Goal: Task Accomplishment & Management: Manage account settings

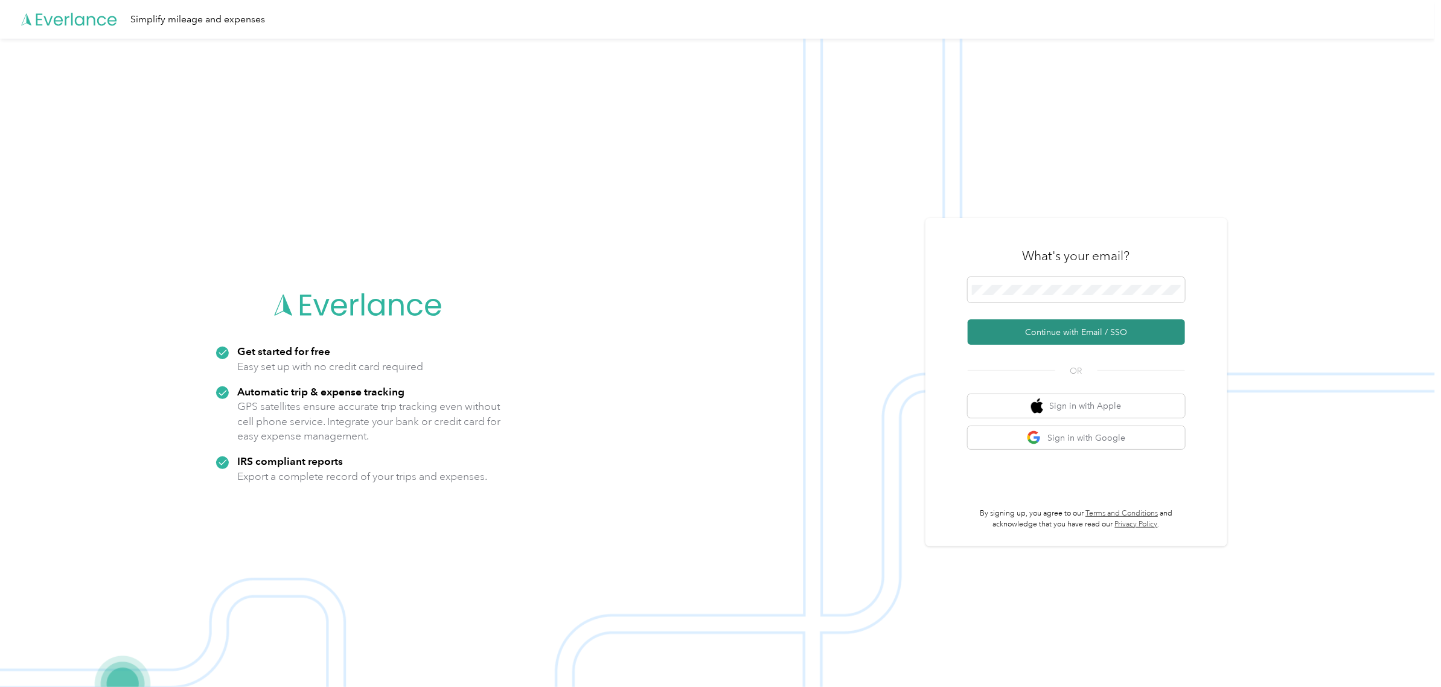
click at [1085, 327] on button "Continue with Email / SSO" at bounding box center [1076, 331] width 217 height 25
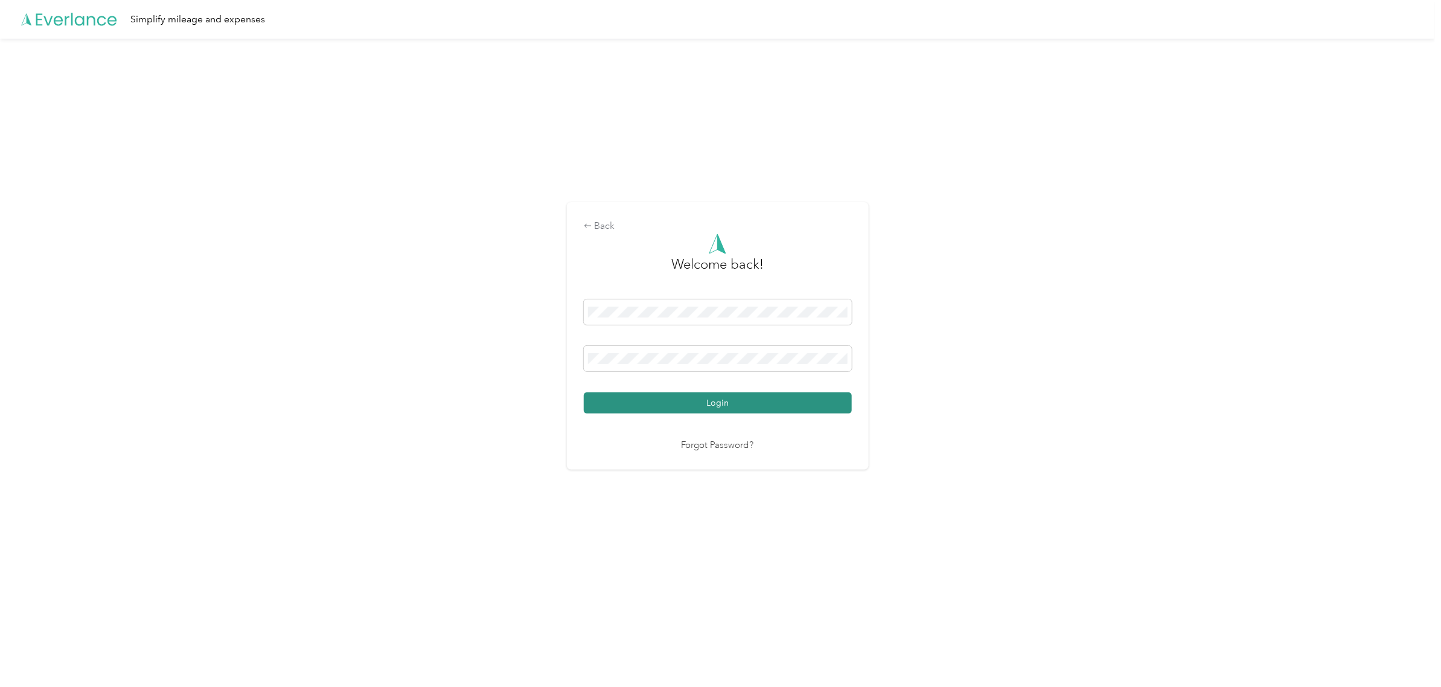
click at [702, 397] on button "Login" at bounding box center [718, 402] width 268 height 21
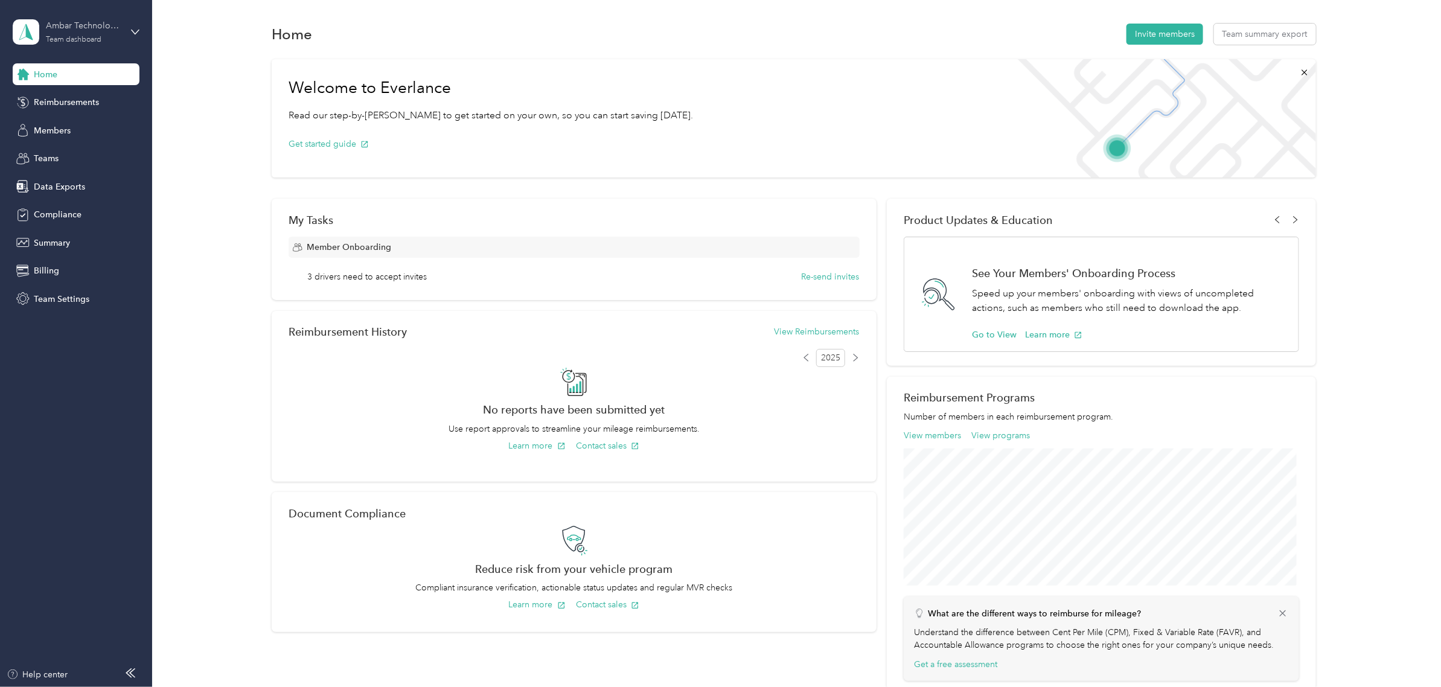
click at [65, 19] on div "Ambar Technologies LLC" at bounding box center [83, 25] width 75 height 13
click at [59, 124] on div "Personal dashboard" at bounding box center [62, 126] width 76 height 13
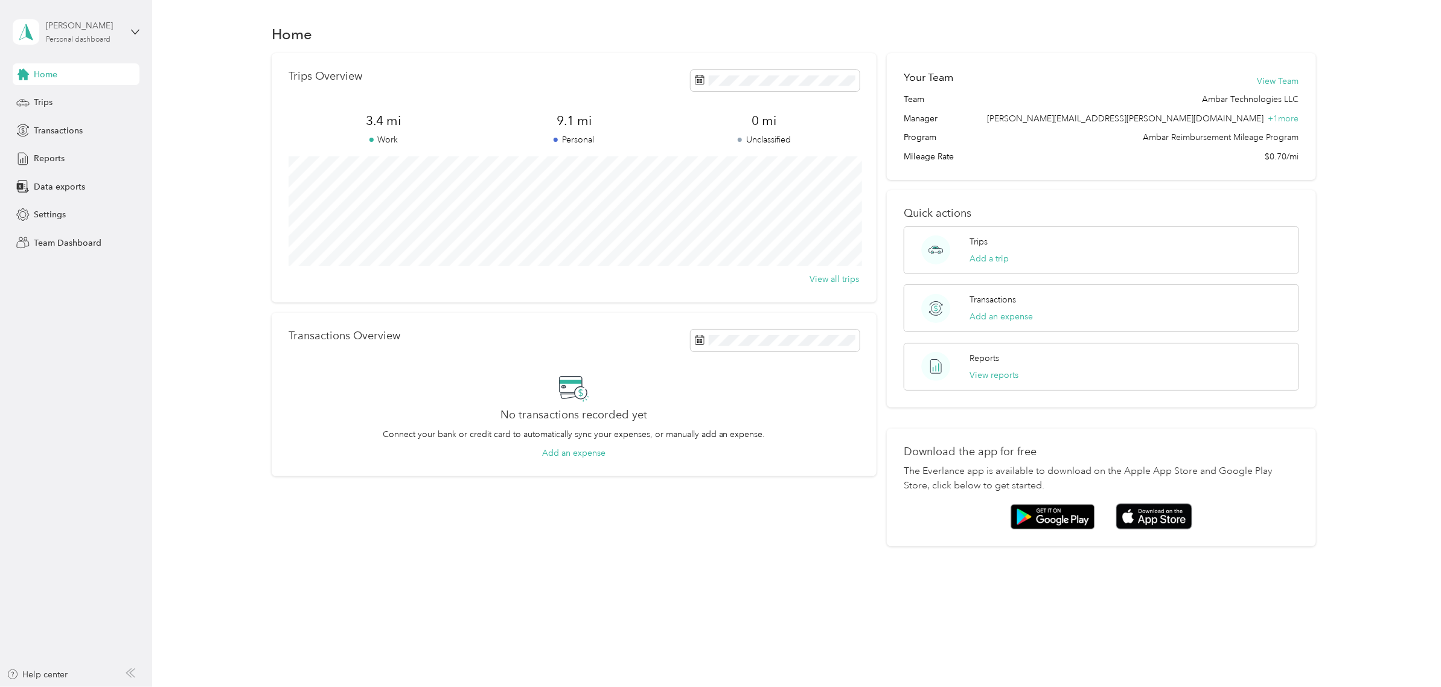
click at [83, 31] on div "[PERSON_NAME]" at bounding box center [83, 25] width 75 height 13
click at [53, 120] on div "Personal dashboard" at bounding box center [63, 126] width 78 height 13
click at [80, 25] on div "[PERSON_NAME]" at bounding box center [83, 25] width 75 height 13
click at [71, 95] on div "Team dashboard" at bounding box center [56, 99] width 65 height 13
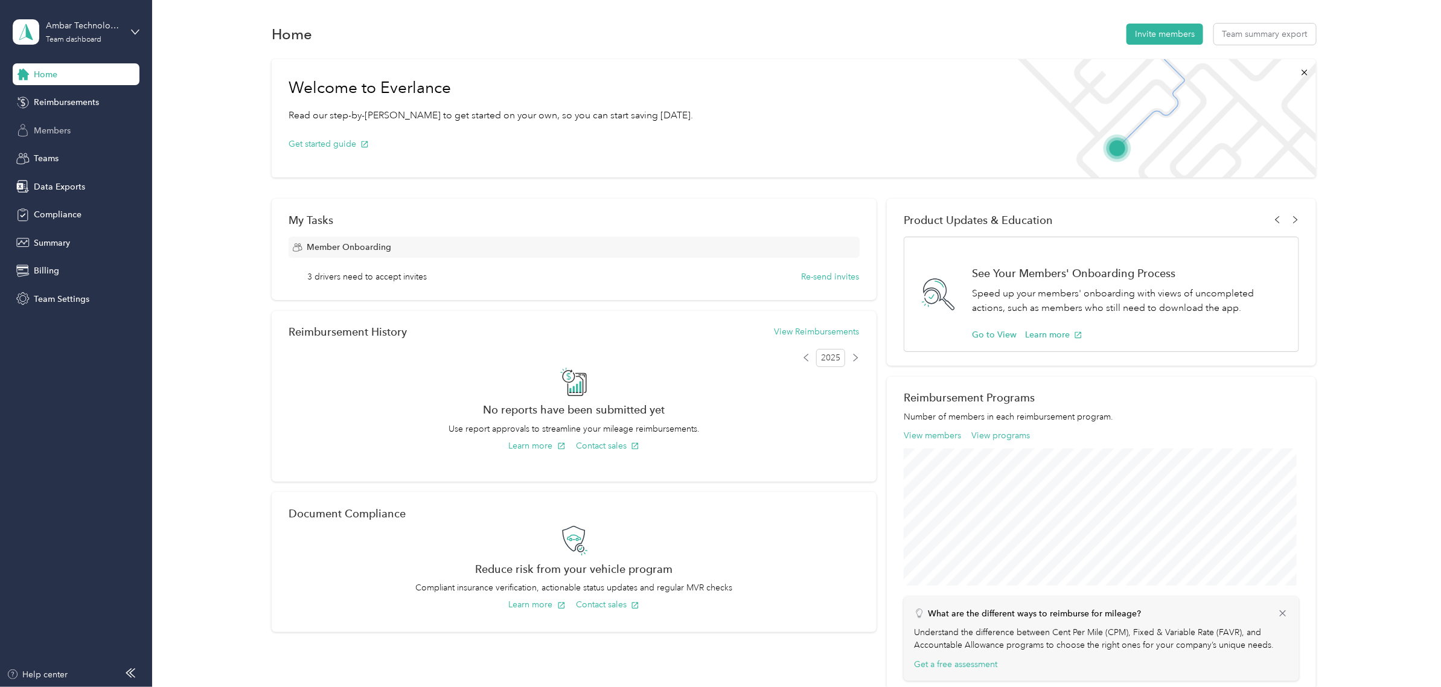
click at [59, 126] on span "Members" at bounding box center [52, 130] width 37 height 13
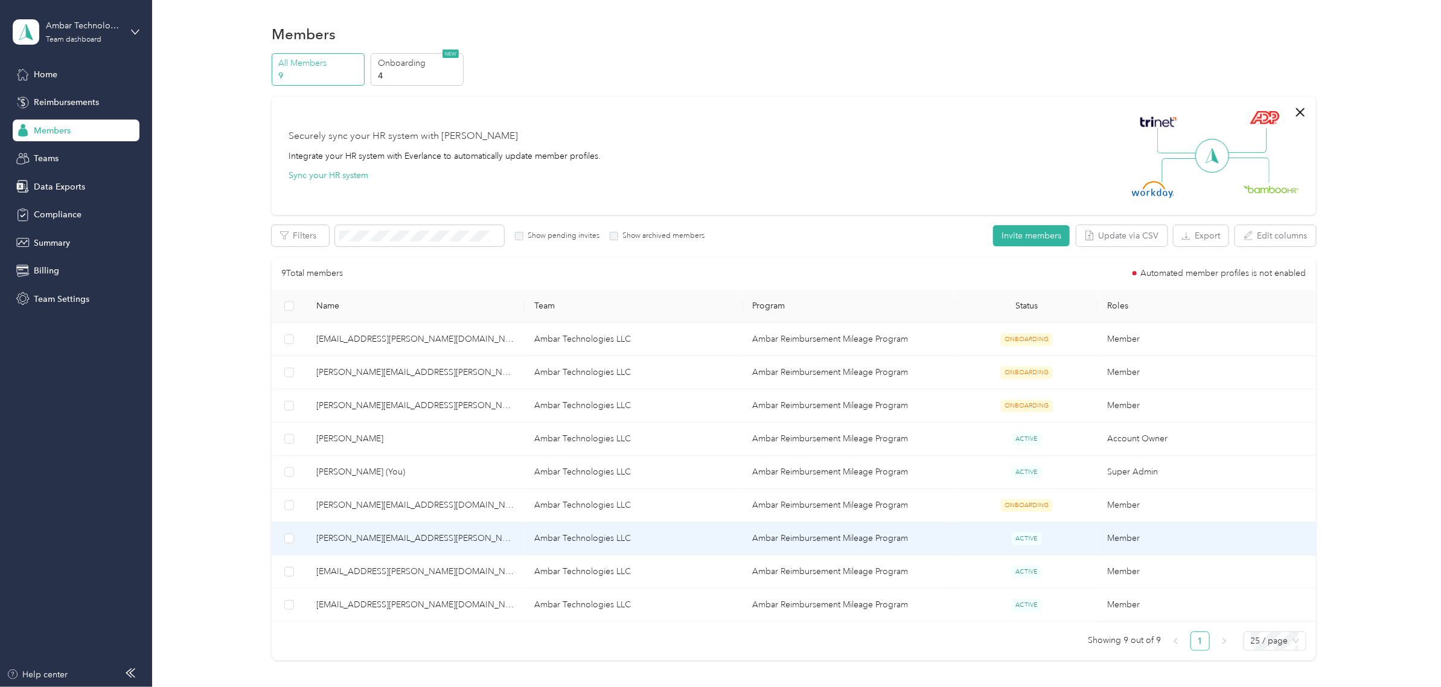
click at [577, 542] on td "Ambar Technologies LLC" at bounding box center [634, 538] width 218 height 33
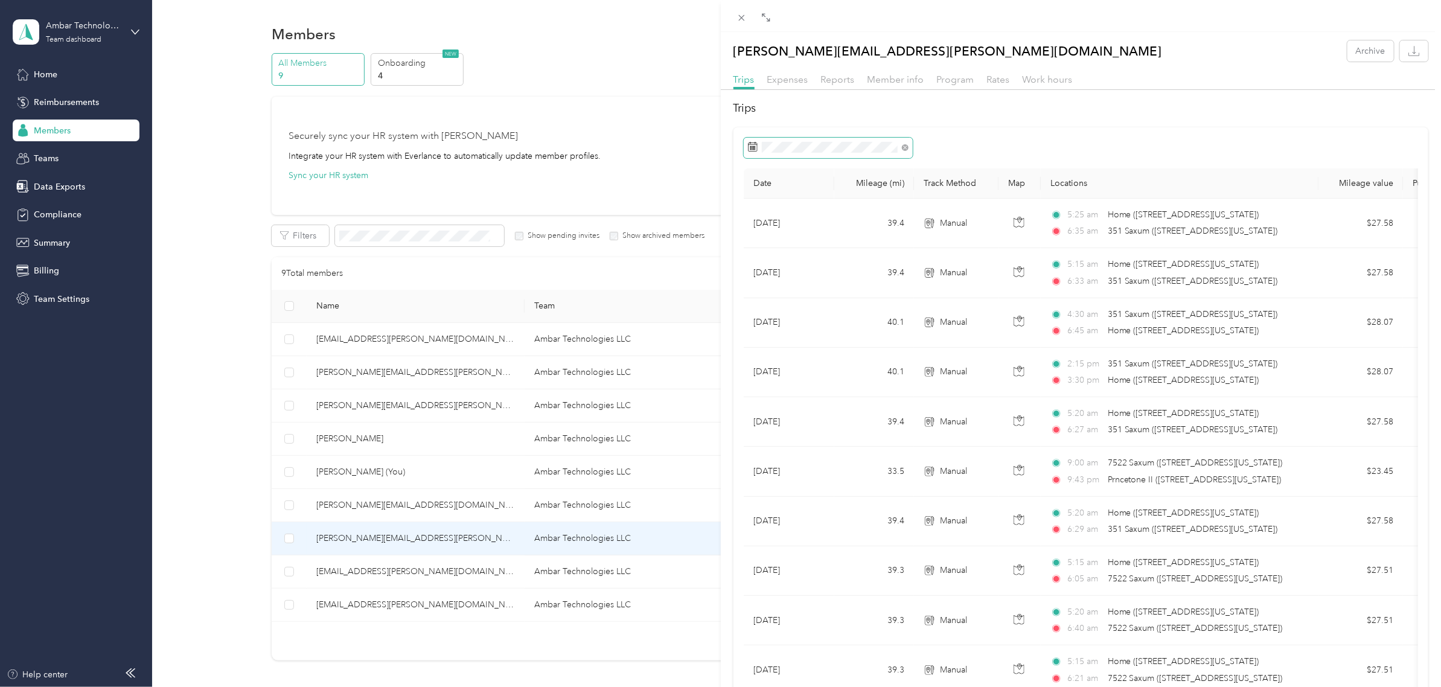
click at [755, 148] on icon at bounding box center [753, 147] width 10 height 10
click at [749, 148] on icon at bounding box center [753, 147] width 10 height 10
click at [766, 216] on icon at bounding box center [765, 217] width 12 height 12
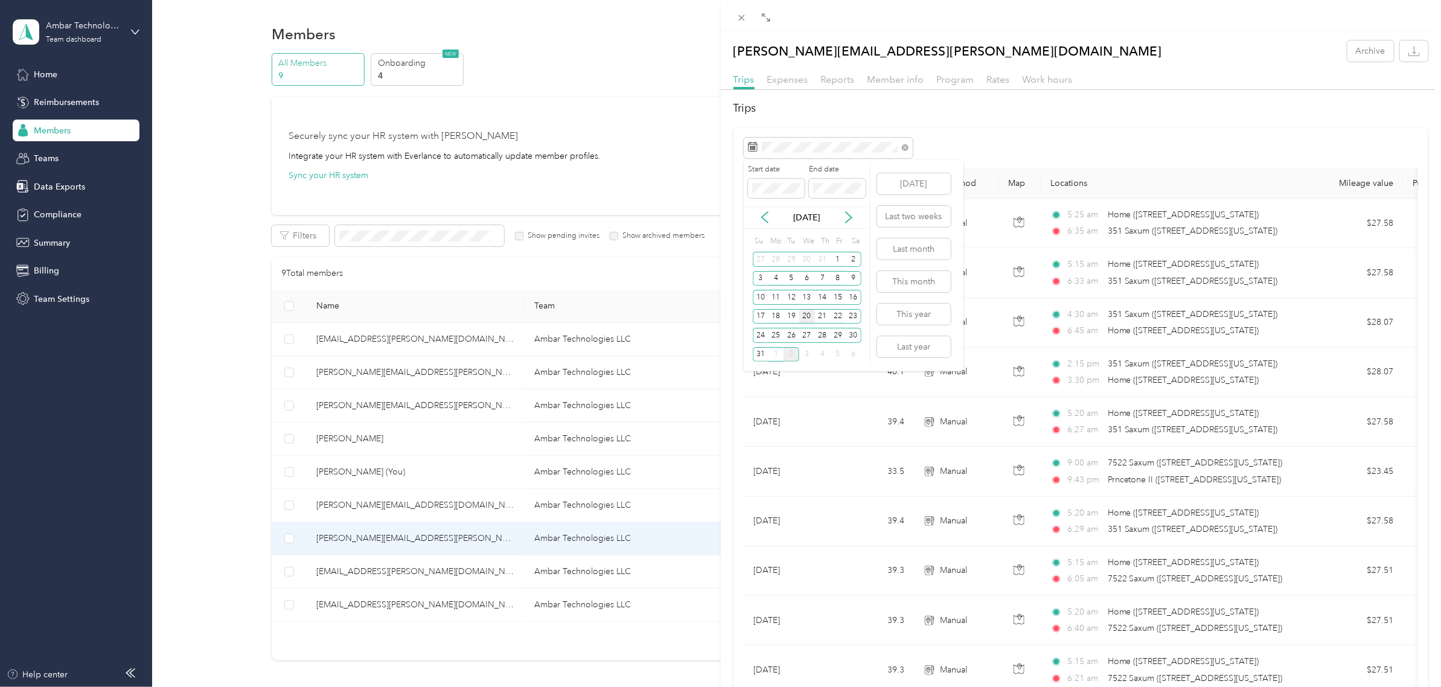
click at [807, 315] on div "20" at bounding box center [807, 316] width 16 height 15
click at [844, 215] on icon at bounding box center [849, 217] width 12 height 12
click at [792, 260] on div "2" at bounding box center [792, 259] width 16 height 15
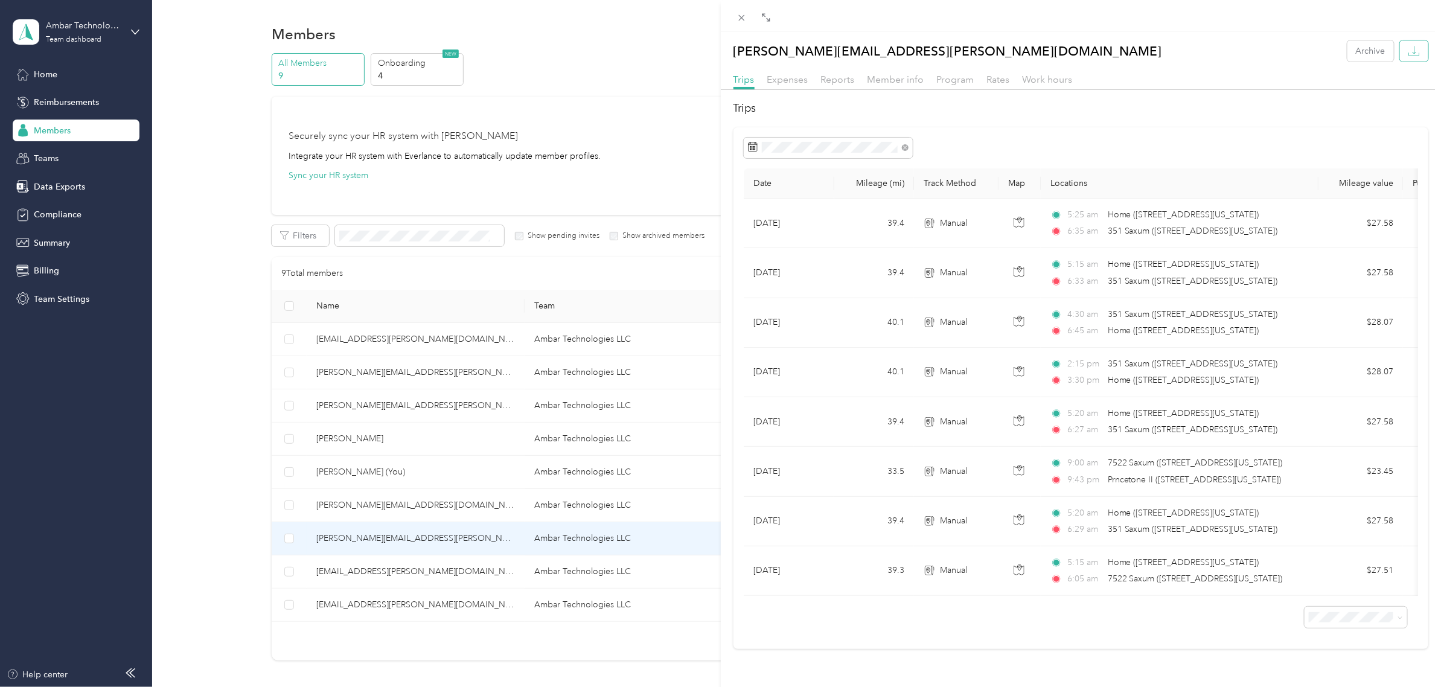
click at [1410, 50] on button "button" at bounding box center [1414, 50] width 28 height 21
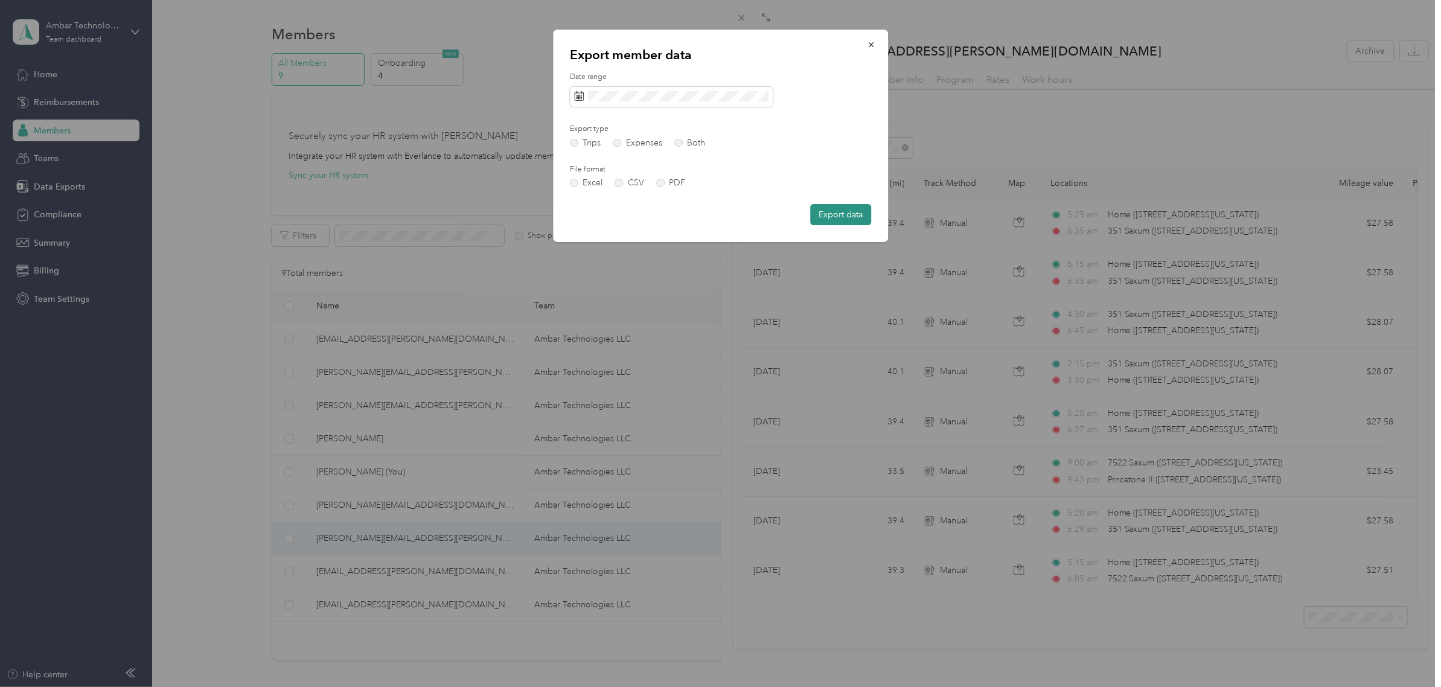
click at [837, 214] on button "Export data" at bounding box center [840, 214] width 61 height 21
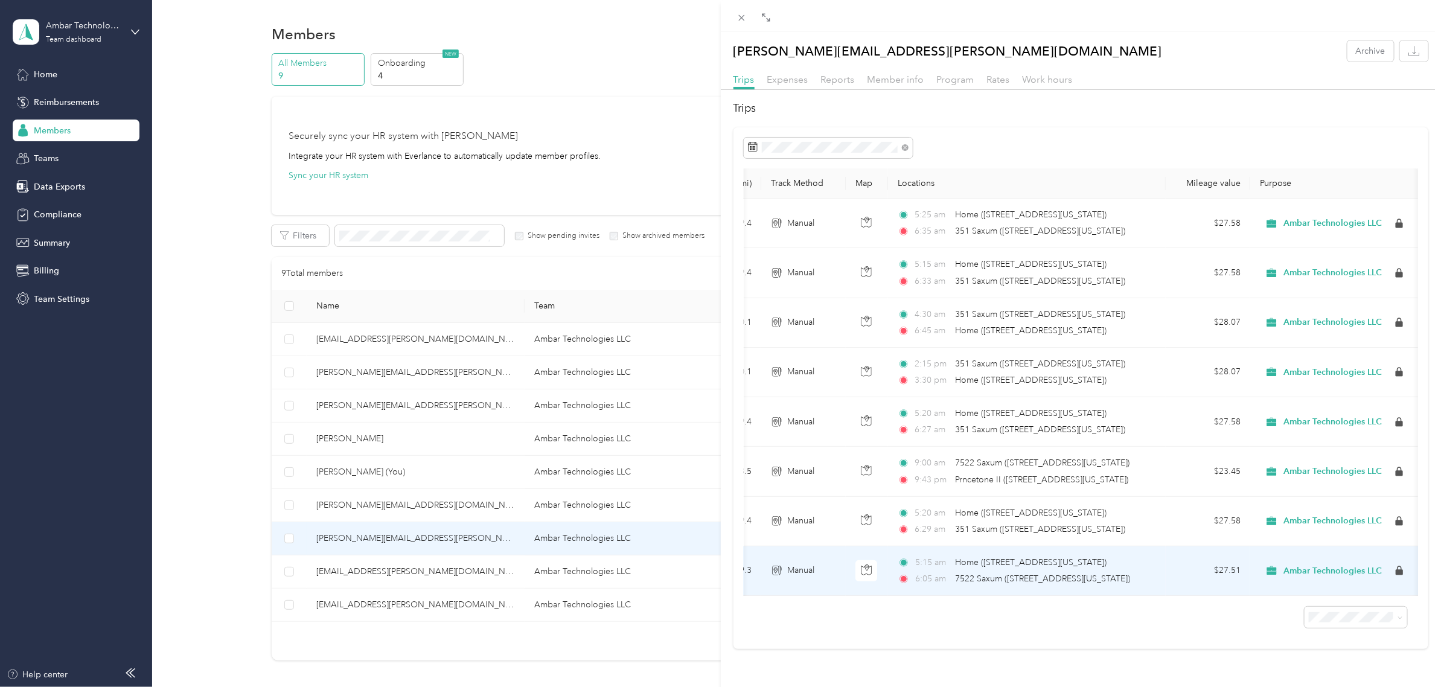
scroll to position [0, 166]
drag, startPoint x: 741, startPoint y: 191, endPoint x: 1401, endPoint y: 569, distance: 760.8
click at [1401, 569] on div "Date Mileage (mi) Track Method Map Locations Mileage value Purpose Aug 28, 2025…" at bounding box center [1082, 388] width 696 height 522
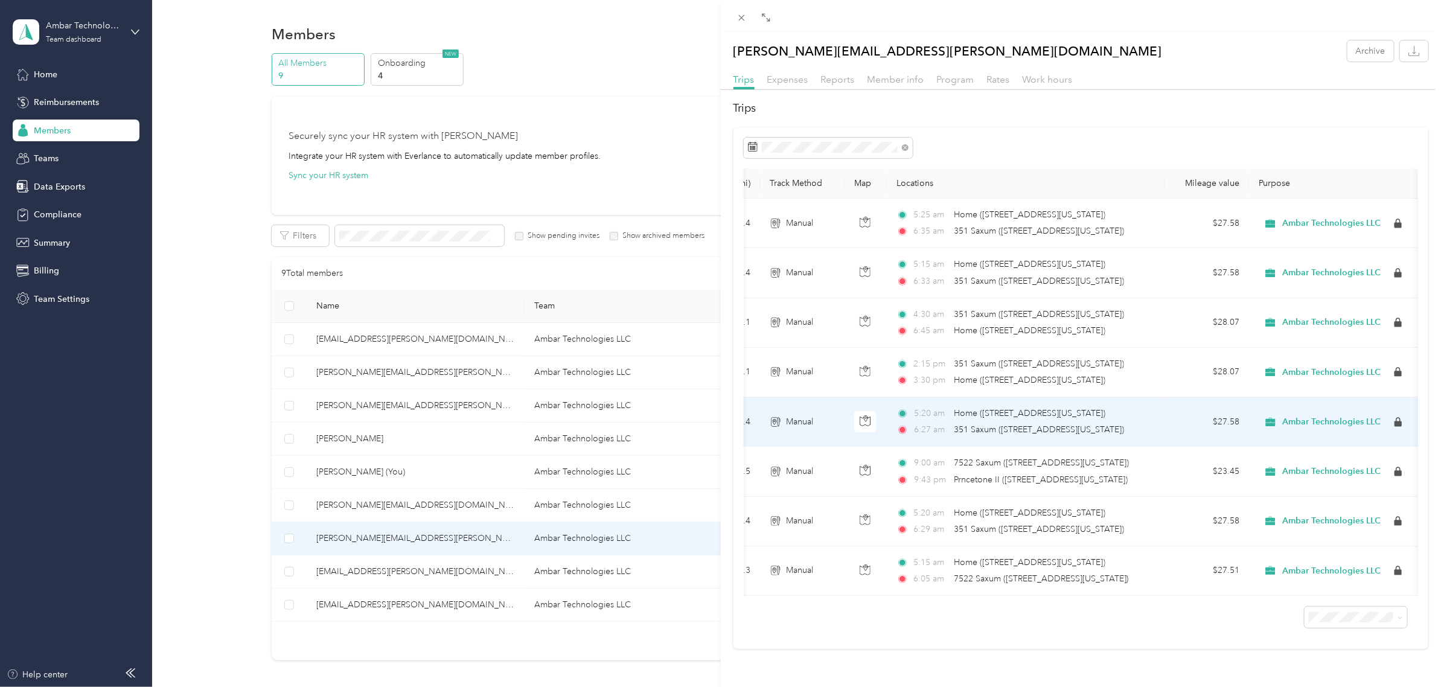
scroll to position [0, 0]
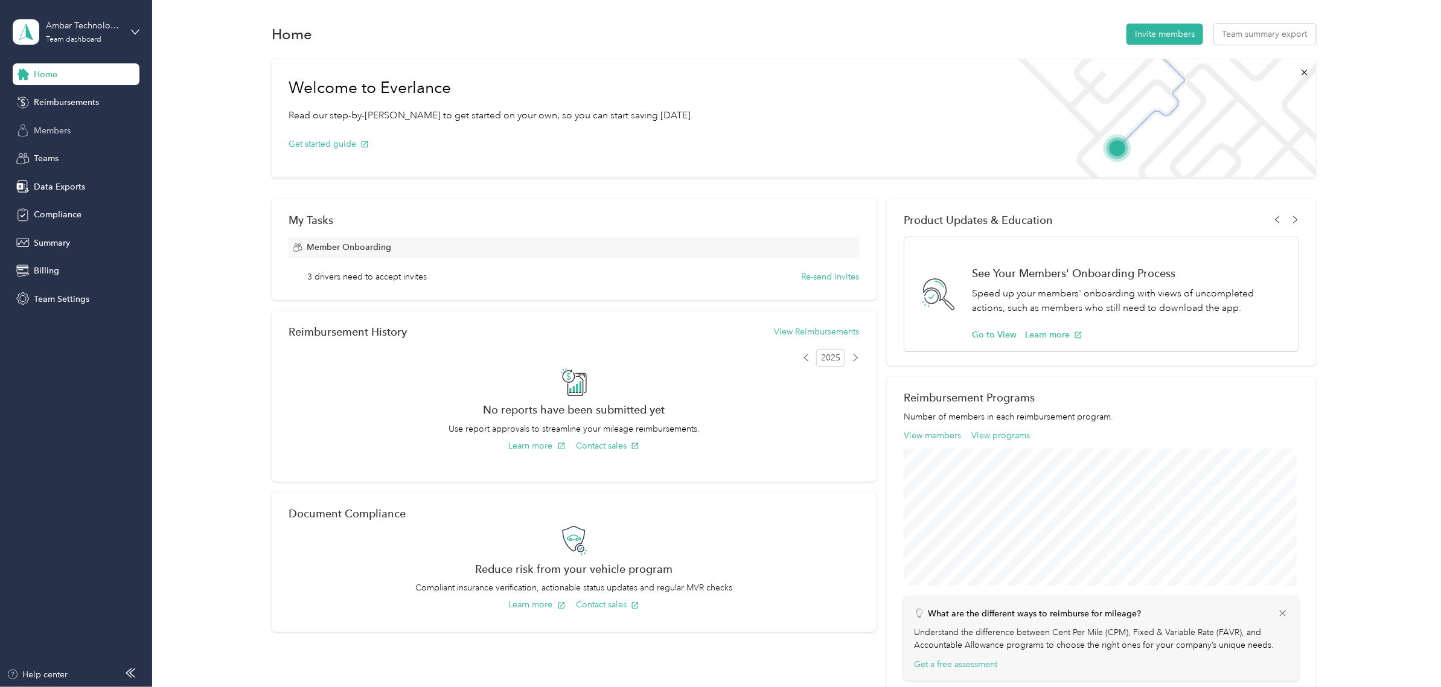
click at [80, 134] on div "Members" at bounding box center [76, 131] width 127 height 22
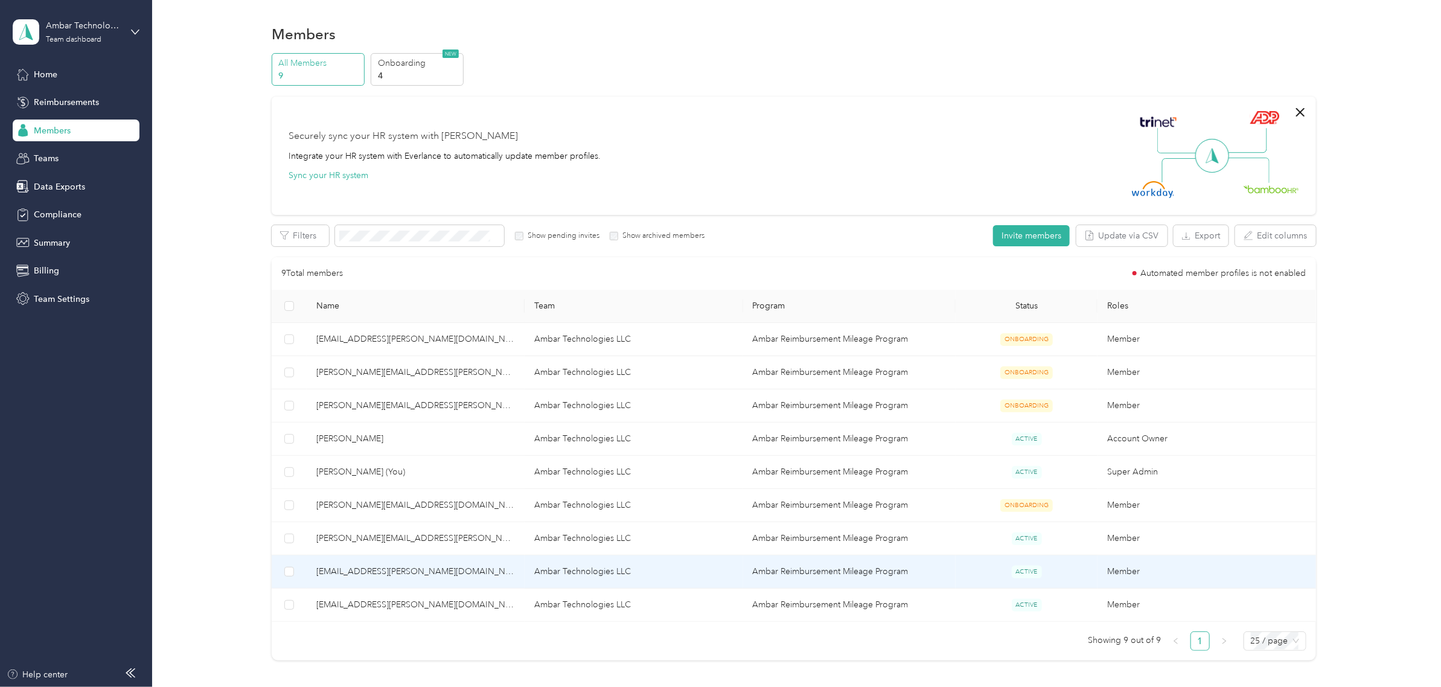
click at [792, 569] on td "Ambar Reimbursement Mileage Program" at bounding box center [849, 571] width 213 height 33
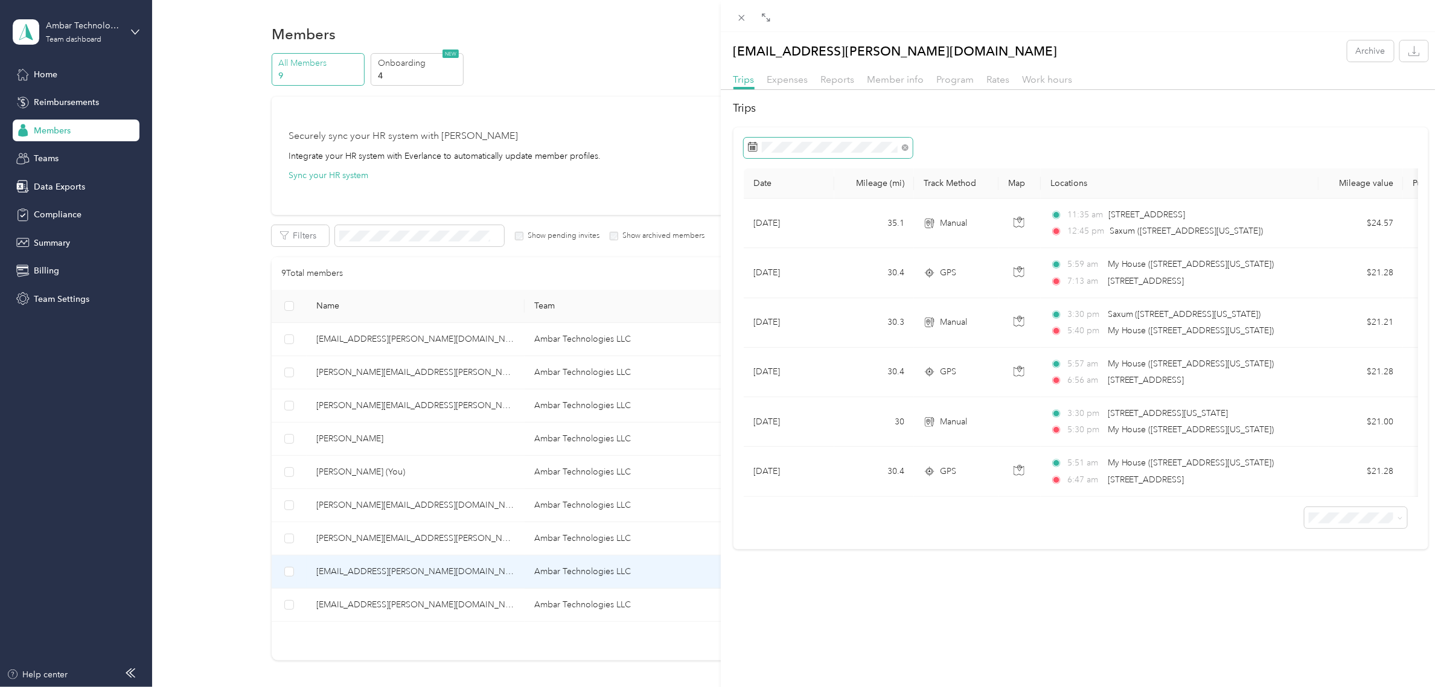
click at [752, 148] on icon at bounding box center [753, 147] width 10 height 10
click at [755, 149] on rect at bounding box center [755, 147] width 1 height 1
click at [764, 219] on icon at bounding box center [765, 217] width 12 height 12
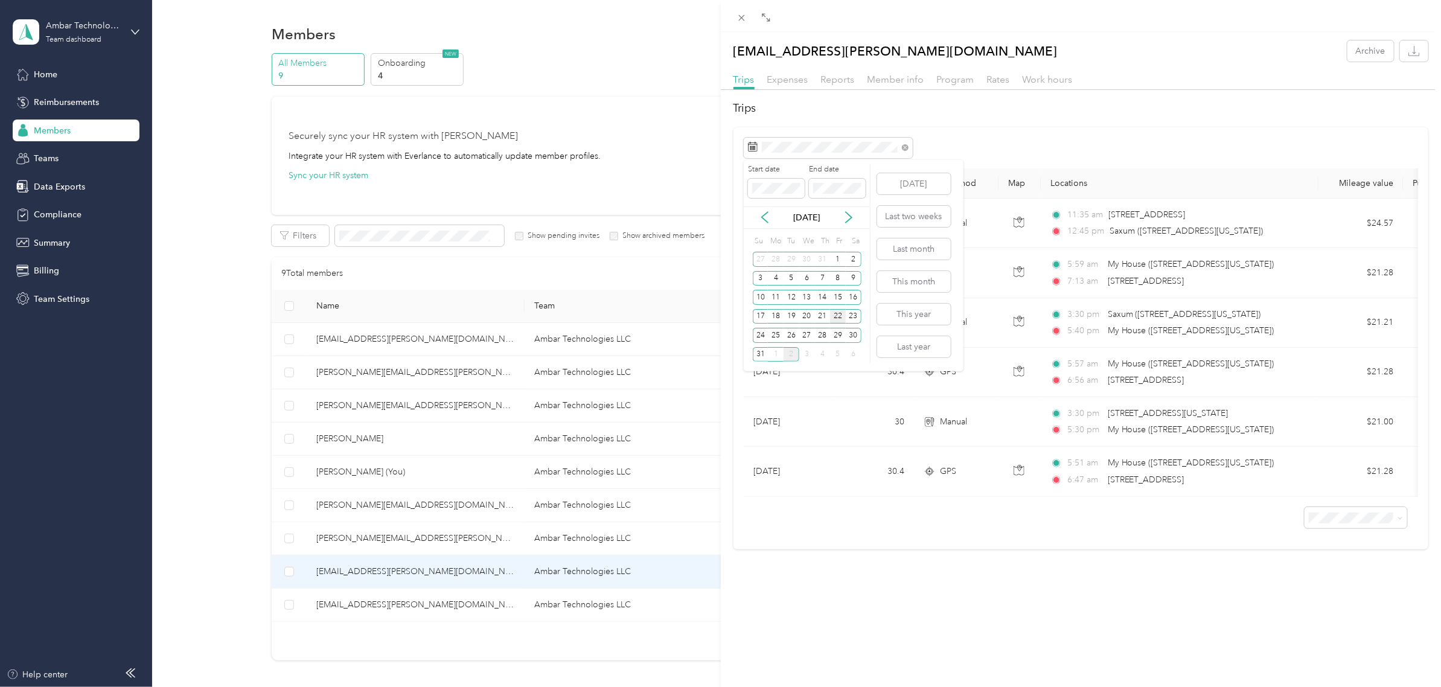
click at [841, 316] on div "22" at bounding box center [838, 316] width 16 height 15
click at [807, 315] on div "20" at bounding box center [807, 316] width 16 height 15
click at [852, 219] on icon at bounding box center [849, 217] width 12 height 12
click at [792, 260] on div "2" at bounding box center [792, 259] width 16 height 15
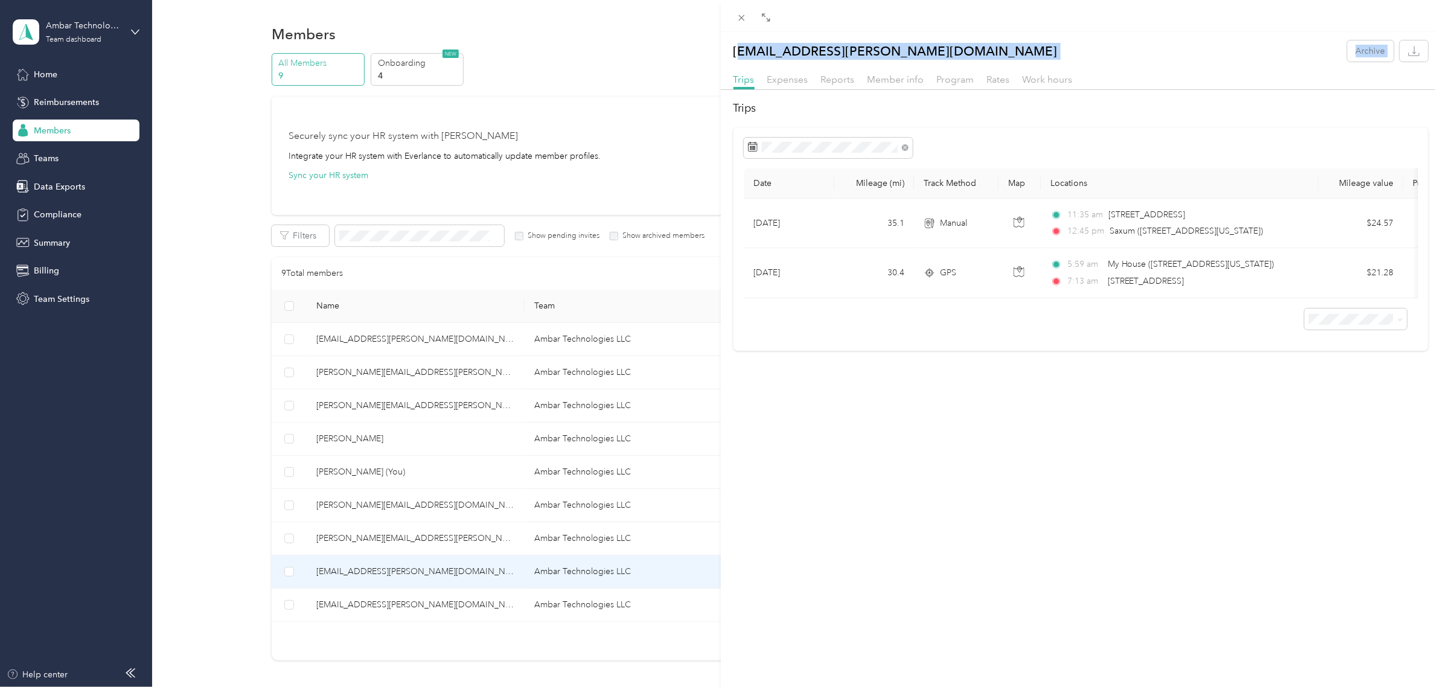
drag, startPoint x: 737, startPoint y: 37, endPoint x: 998, endPoint y: 66, distance: 262.4
click at [998, 66] on div "[EMAIL_ADDRESS][PERSON_NAME][DOMAIN_NAME] Archive Trips Expenses Reports Member…" at bounding box center [1081, 191] width 721 height 319
drag, startPoint x: 731, startPoint y: 53, endPoint x: 1399, endPoint y: 299, distance: 711.8
click at [1399, 299] on div "[EMAIL_ADDRESS][PERSON_NAME][DOMAIN_NAME] Archive Trips Expenses Reports Member…" at bounding box center [1081, 195] width 721 height 310
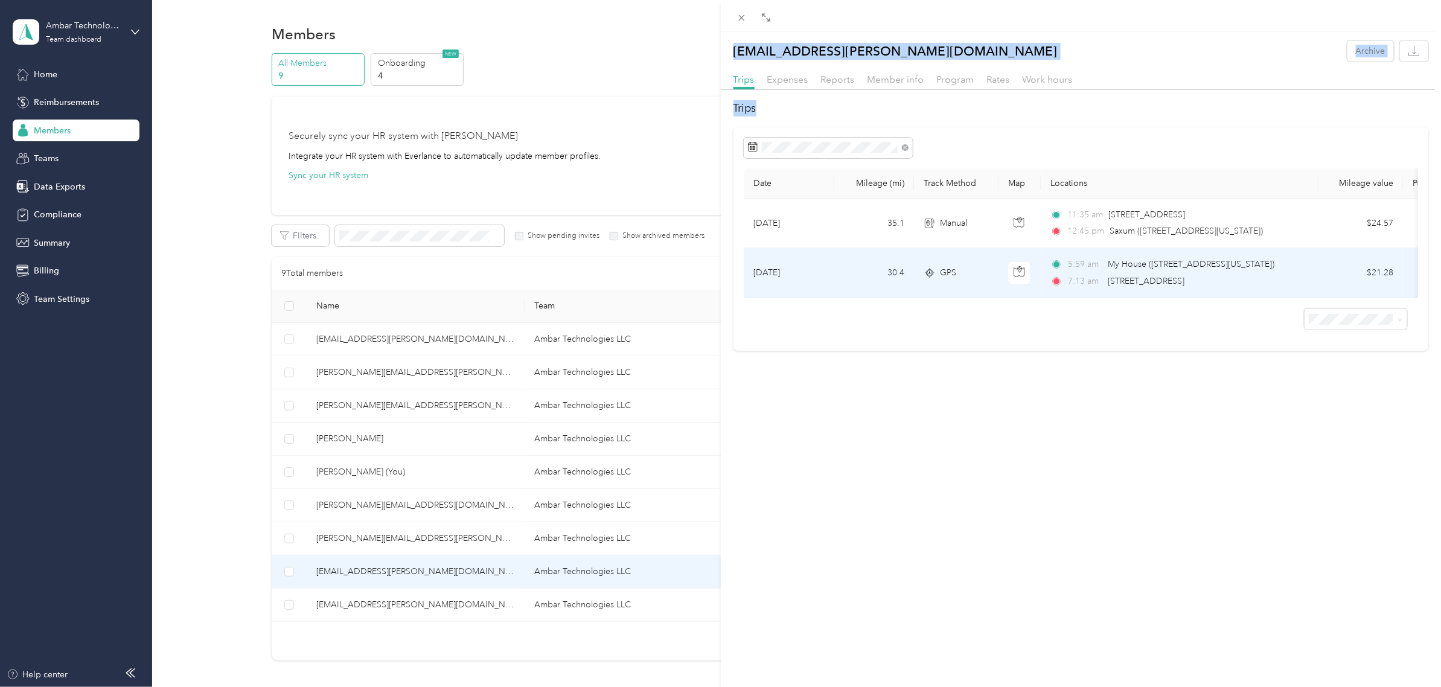
copy div "[PERSON_NAME][EMAIL_ADDRESS][PERSON_NAME][DOMAIN_NAME] Archive Trips Expenses R…"
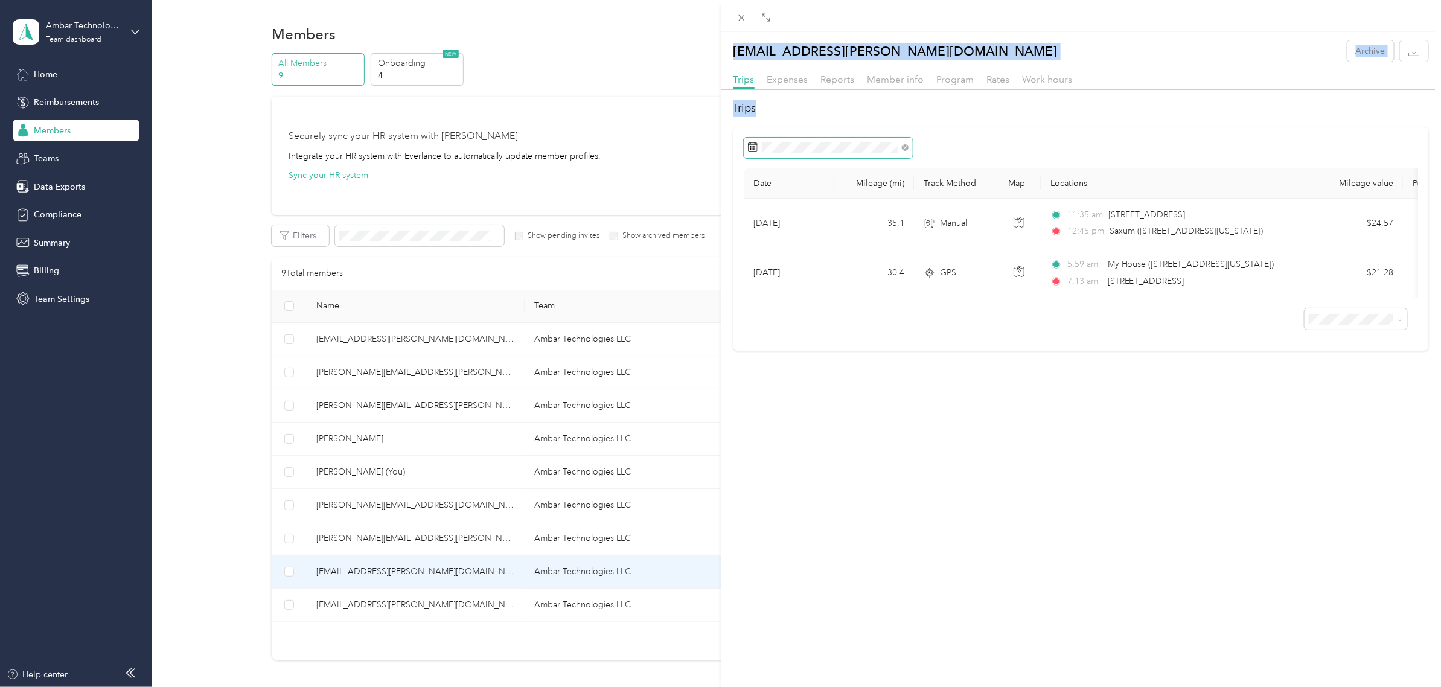
click at [749, 144] on icon at bounding box center [753, 147] width 9 height 8
click at [752, 148] on icon at bounding box center [753, 147] width 10 height 10
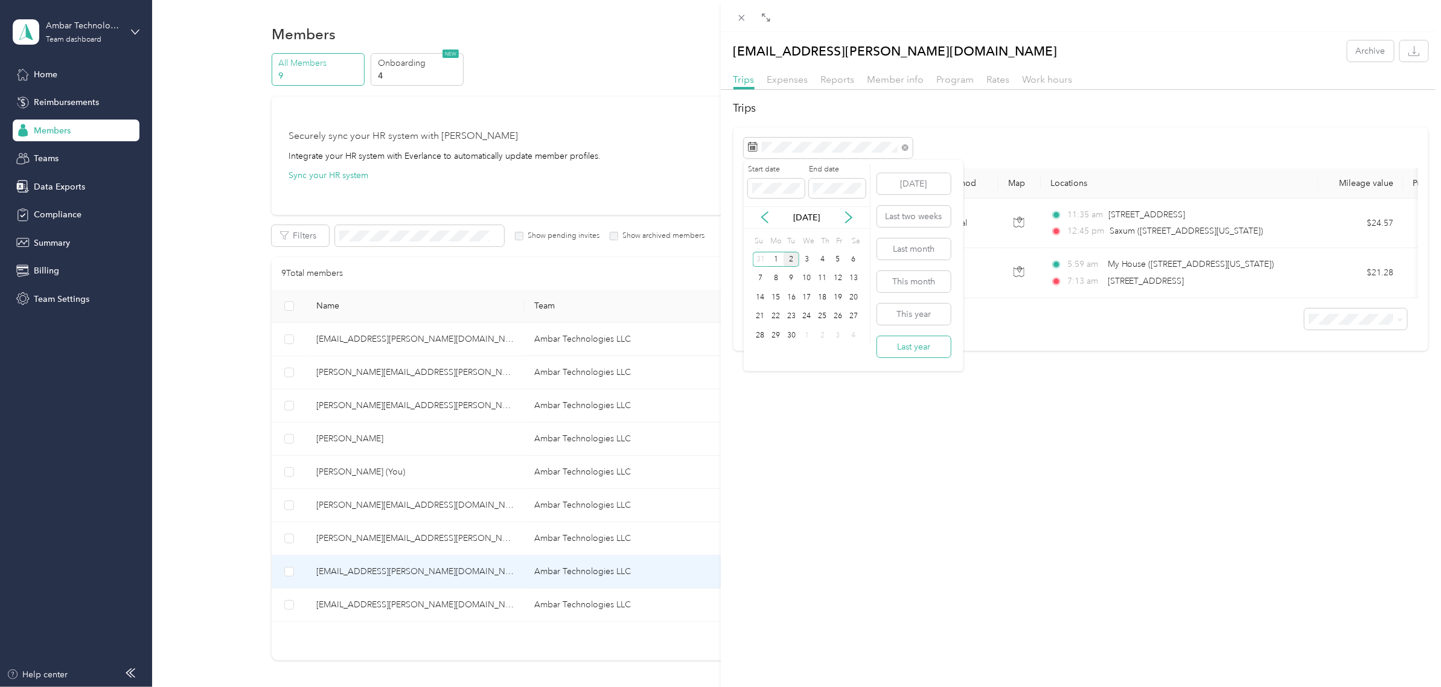
click at [921, 346] on button "Last year" at bounding box center [914, 346] width 74 height 21
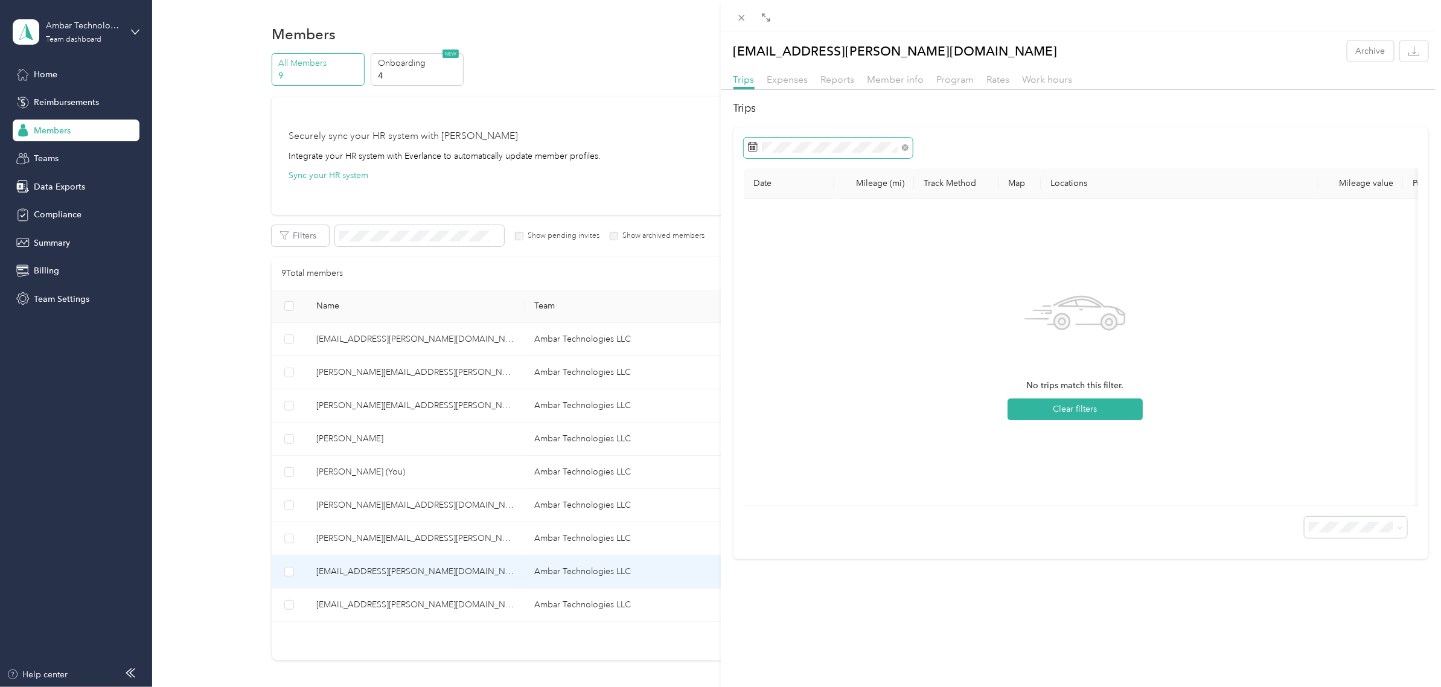
click at [750, 150] on icon at bounding box center [753, 147] width 10 height 10
click at [754, 146] on icon at bounding box center [753, 147] width 10 height 10
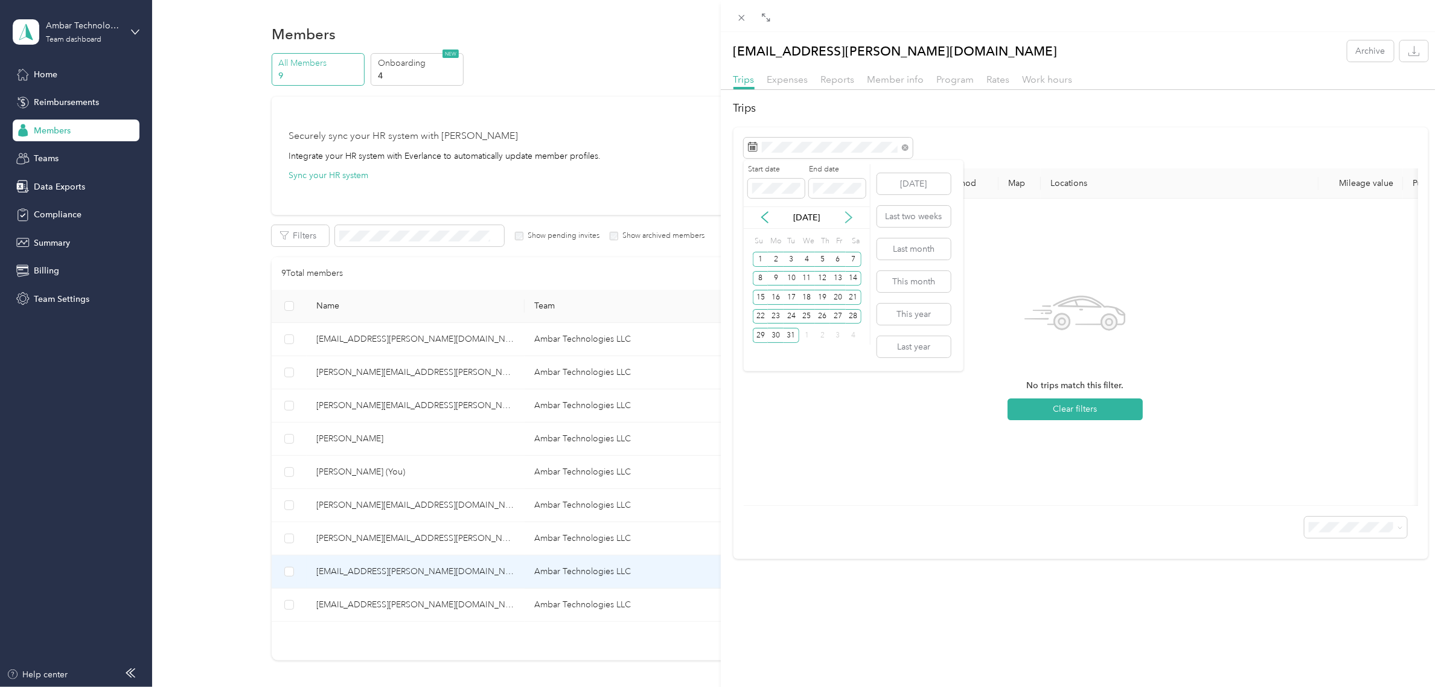
click at [848, 217] on icon at bounding box center [849, 217] width 12 height 12
click at [894, 246] on button "Last month" at bounding box center [914, 248] width 74 height 21
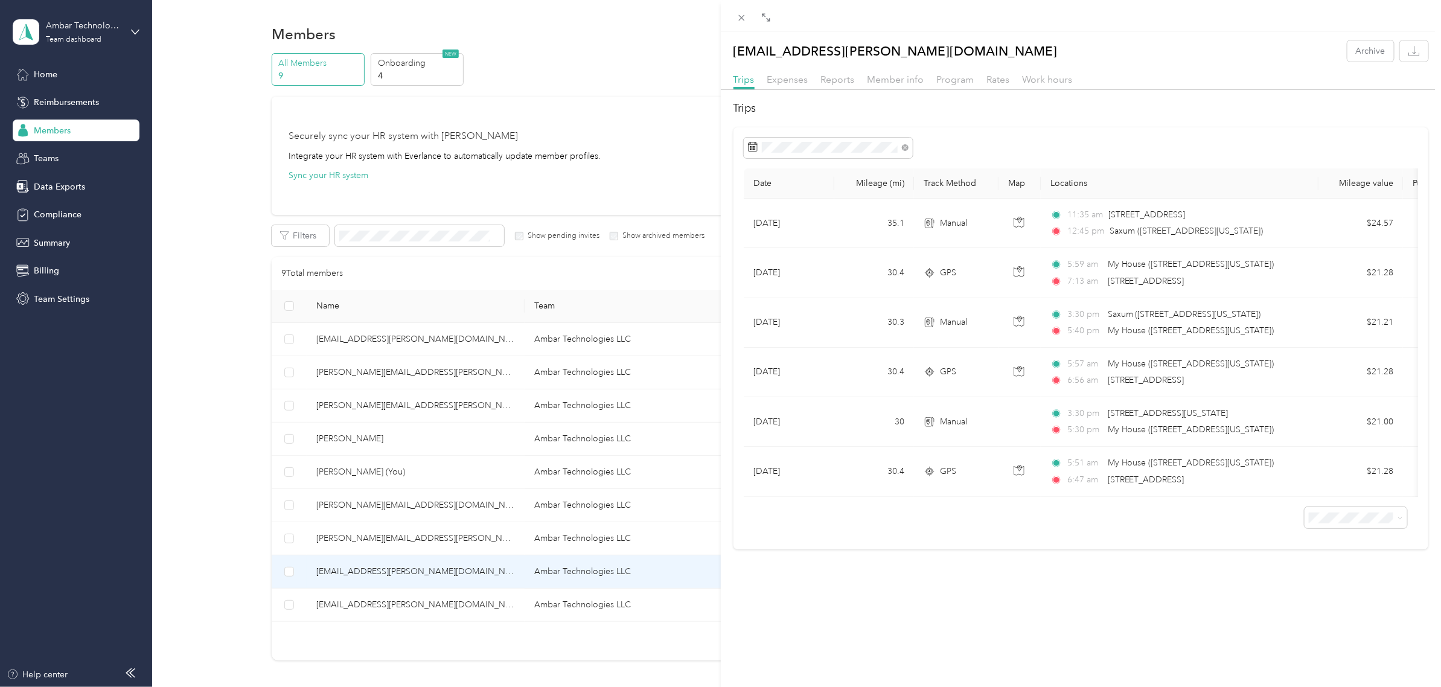
click at [391, 601] on div "[EMAIL_ADDRESS][PERSON_NAME][DOMAIN_NAME] Archive Trips Expenses Reports Member…" at bounding box center [720, 343] width 1441 height 687
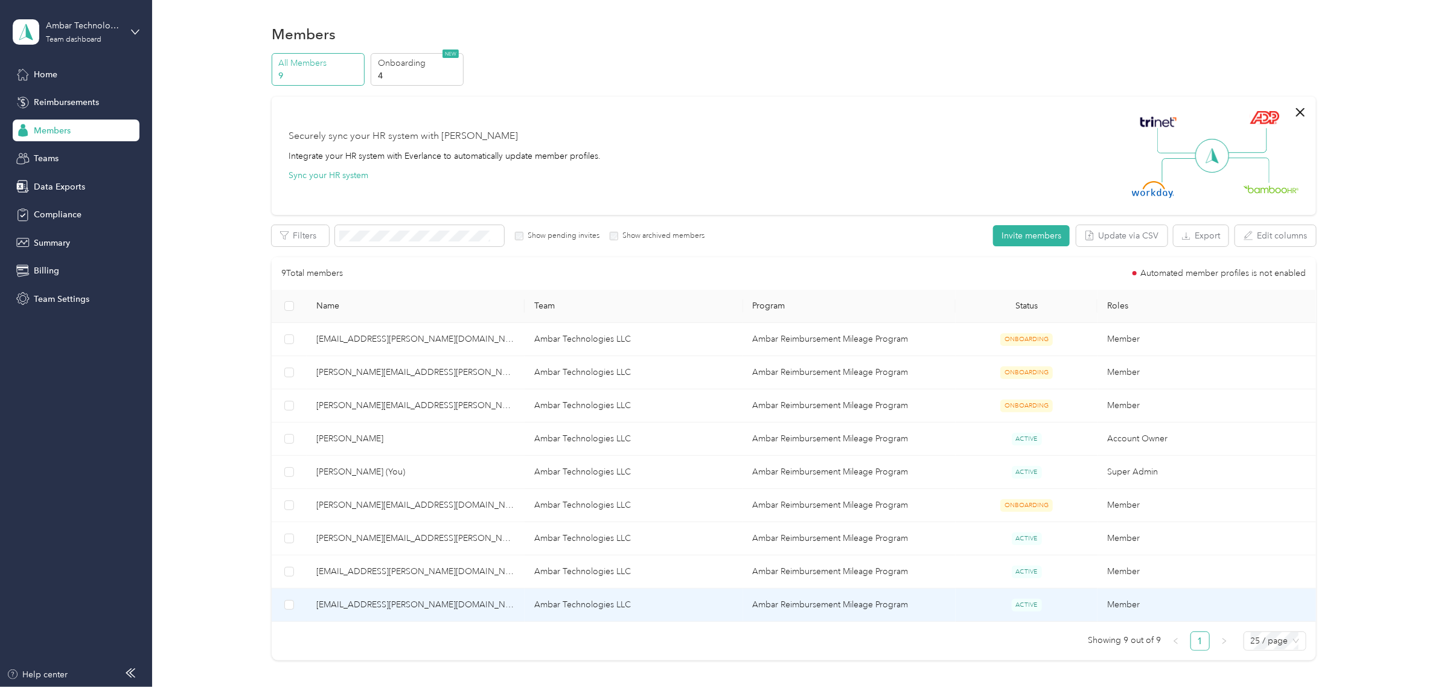
click at [387, 605] on span "[EMAIL_ADDRESS][PERSON_NAME][DOMAIN_NAME]" at bounding box center [415, 604] width 199 height 13
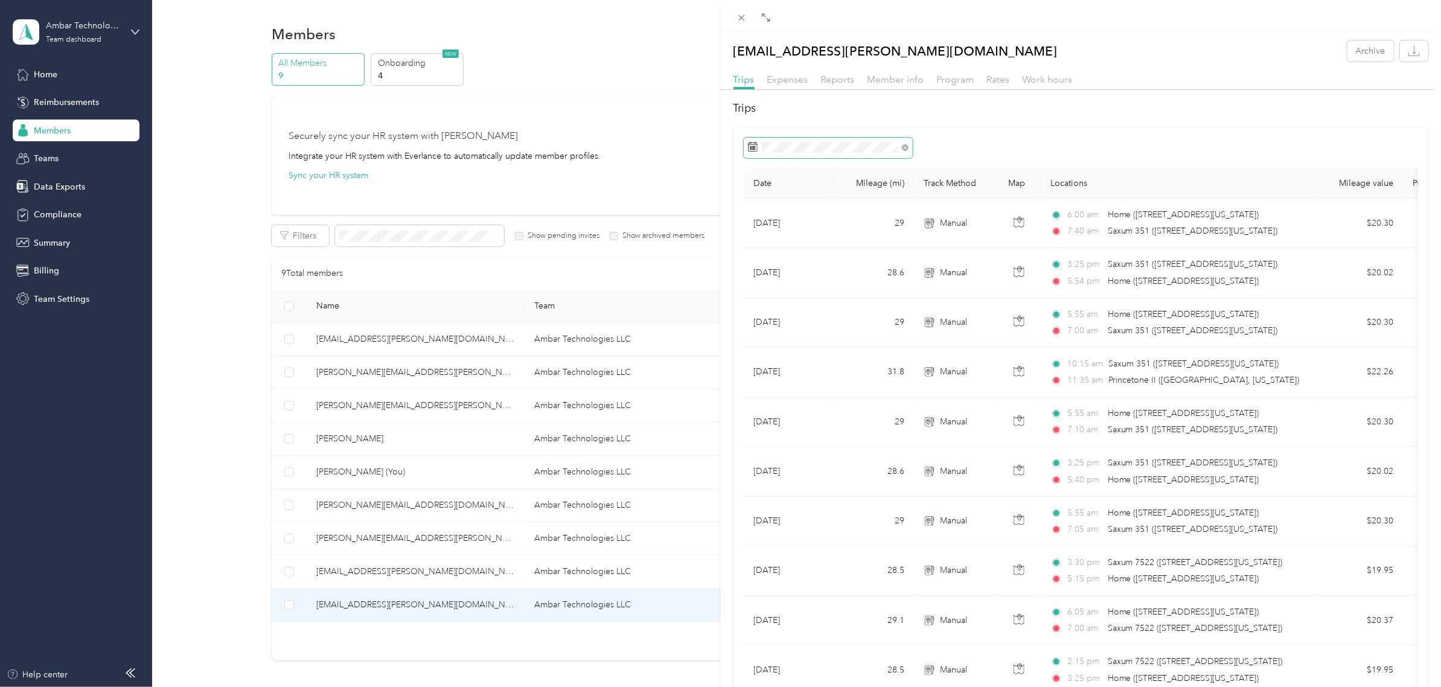
click at [752, 147] on rect at bounding box center [752, 146] width 1 height 1
click at [754, 150] on rect at bounding box center [753, 149] width 1 height 1
click at [764, 216] on icon at bounding box center [765, 217] width 6 height 11
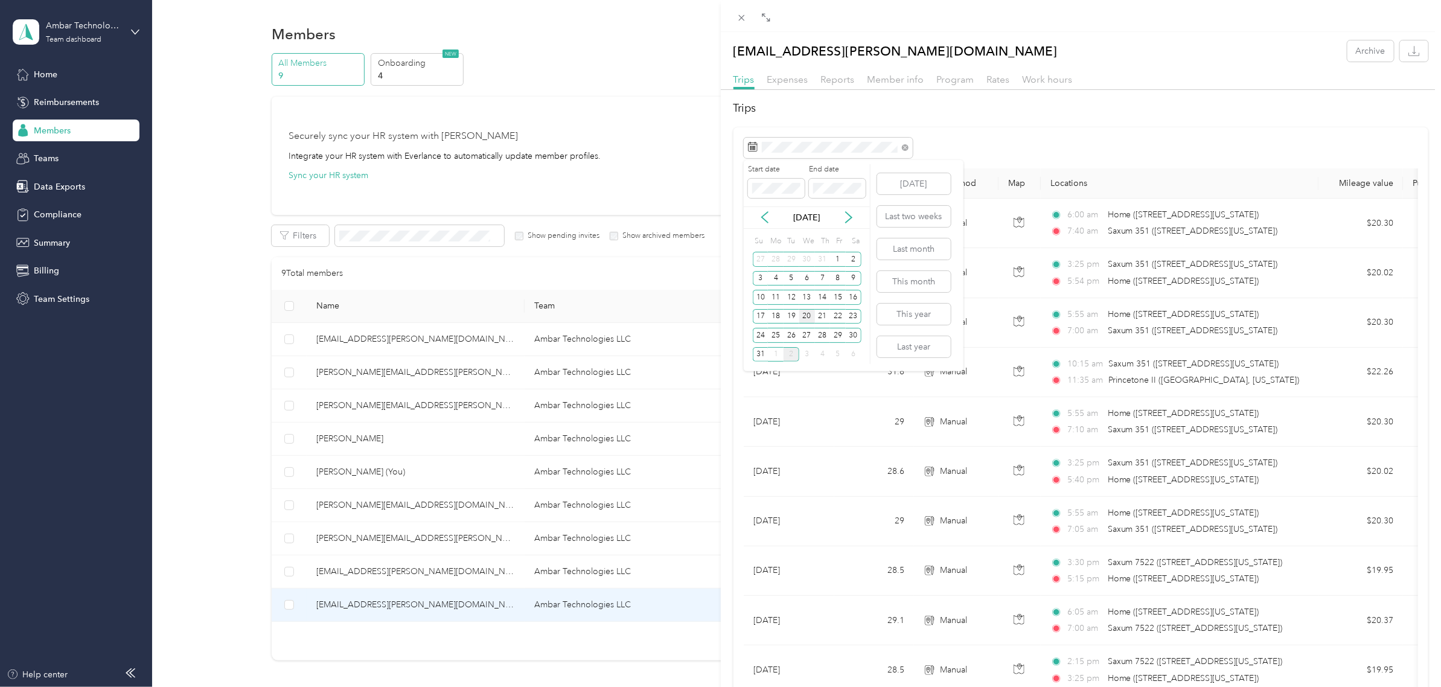
click at [806, 315] on div "20" at bounding box center [807, 316] width 16 height 15
click at [852, 214] on icon at bounding box center [849, 217] width 12 height 12
click at [792, 260] on div "2" at bounding box center [792, 259] width 16 height 15
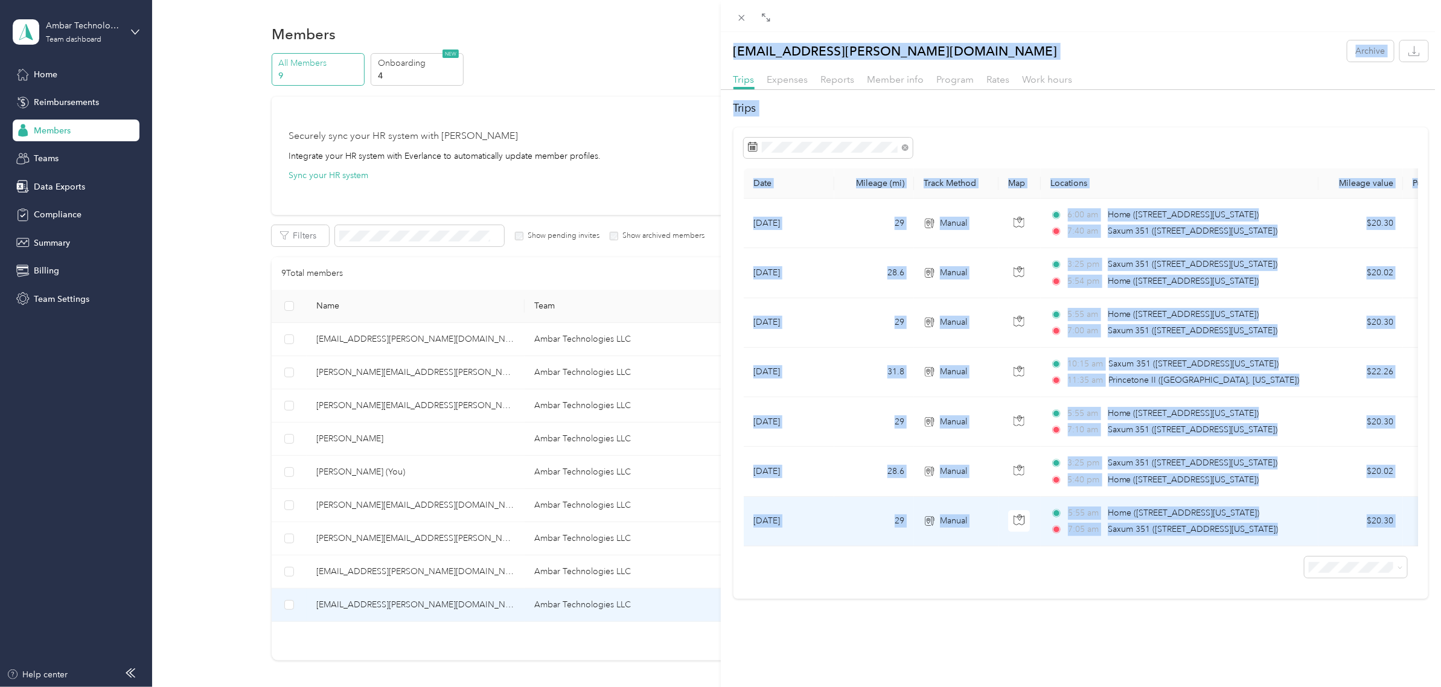
drag, startPoint x: 731, startPoint y: 43, endPoint x: 1399, endPoint y: 545, distance: 835.4
click at [1402, 545] on div "[EMAIL_ADDRESS][PERSON_NAME][DOMAIN_NAME] Archive Trips Expenses Reports Member…" at bounding box center [1081, 319] width 721 height 559
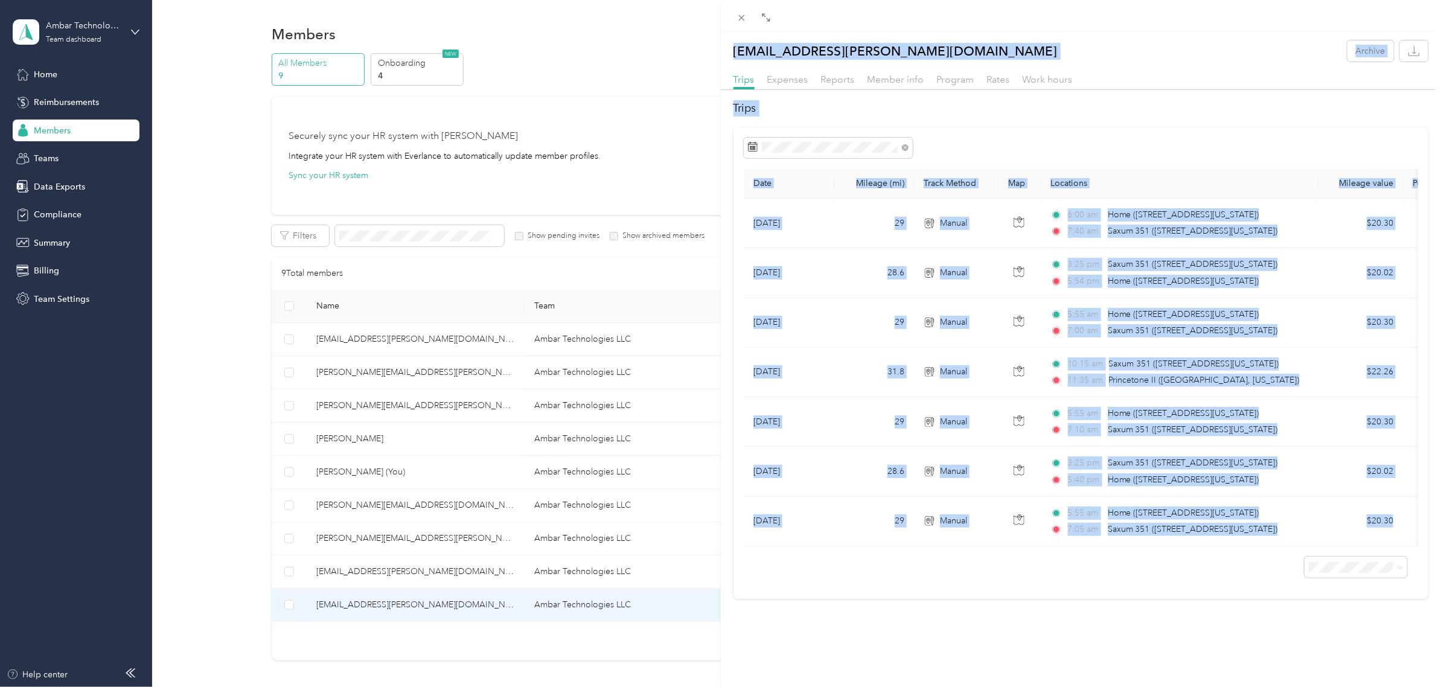
click at [1013, 142] on div at bounding box center [1081, 148] width 674 height 21
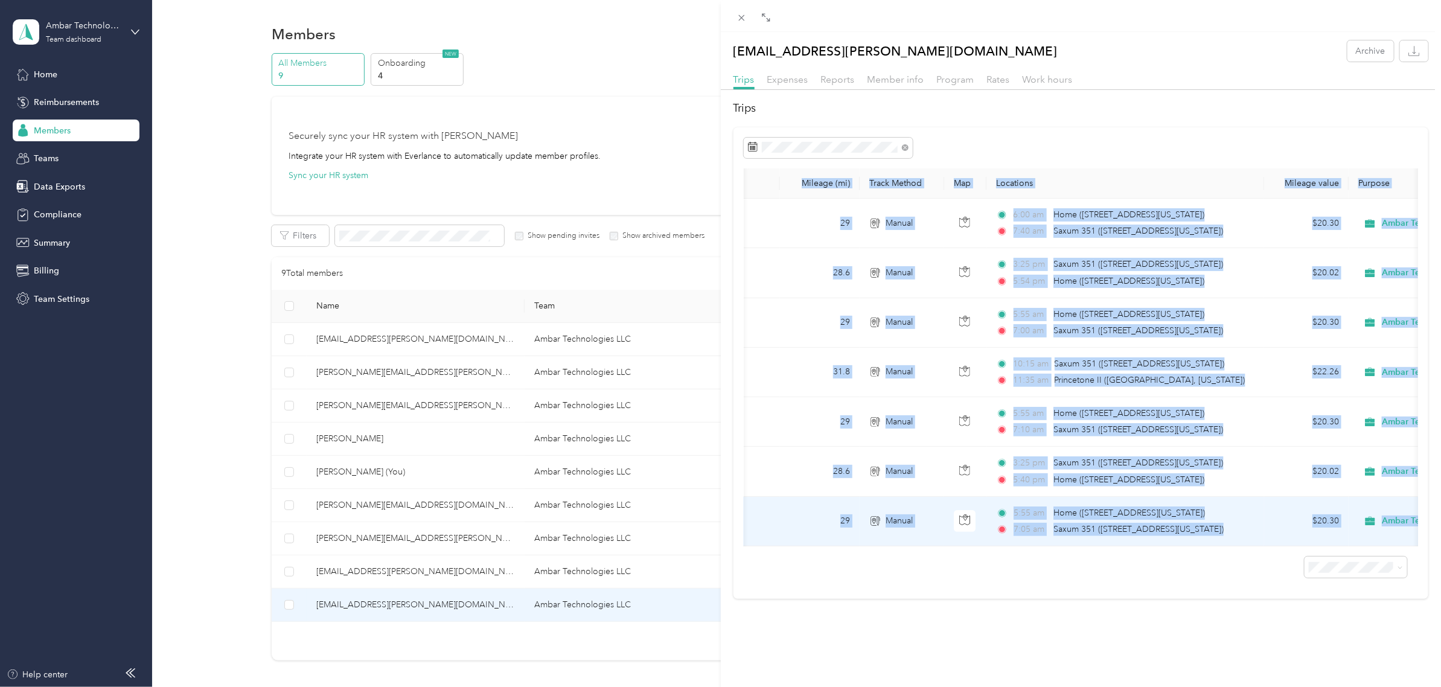
scroll to position [0, 166]
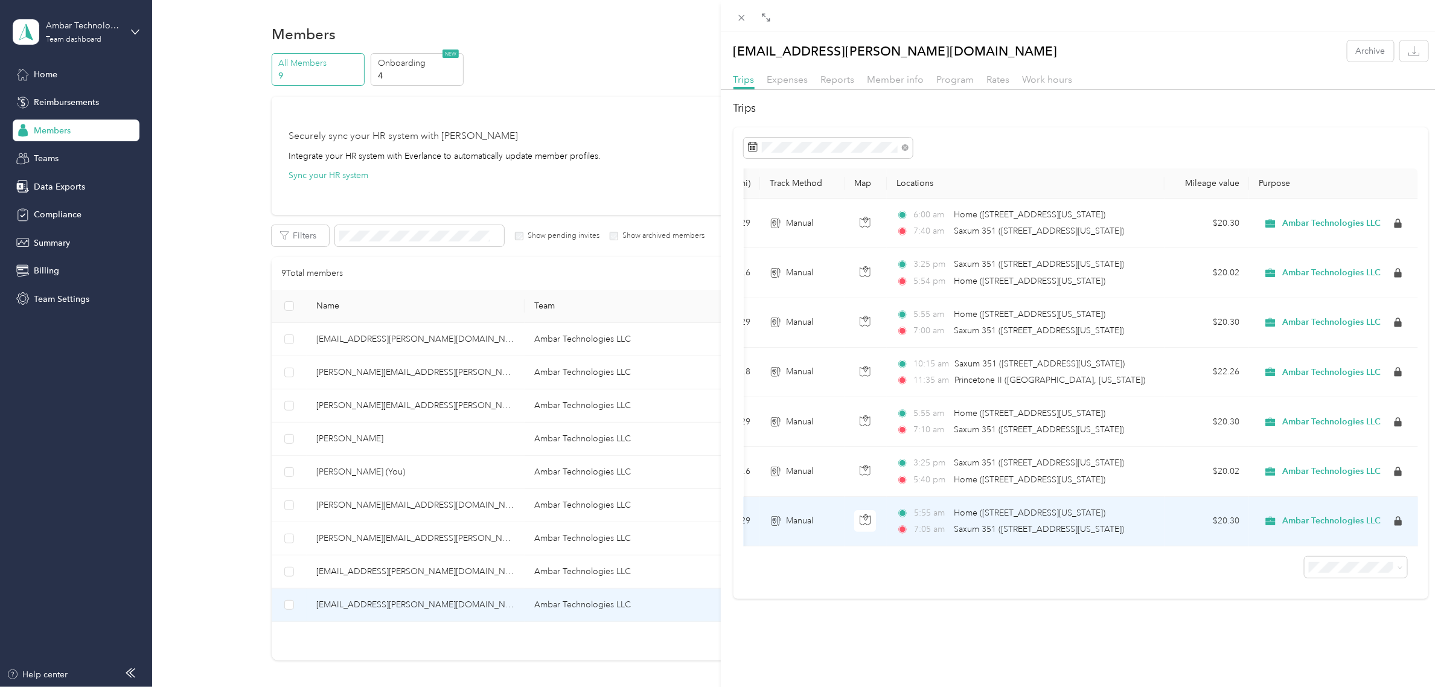
drag, startPoint x: 743, startPoint y: 182, endPoint x: 1402, endPoint y: 535, distance: 748.0
click at [1402, 535] on div "Date Mileage (mi) Track Method Map Locations Mileage value Purpose [DATE] 29 Ma…" at bounding box center [1082, 363] width 696 height 472
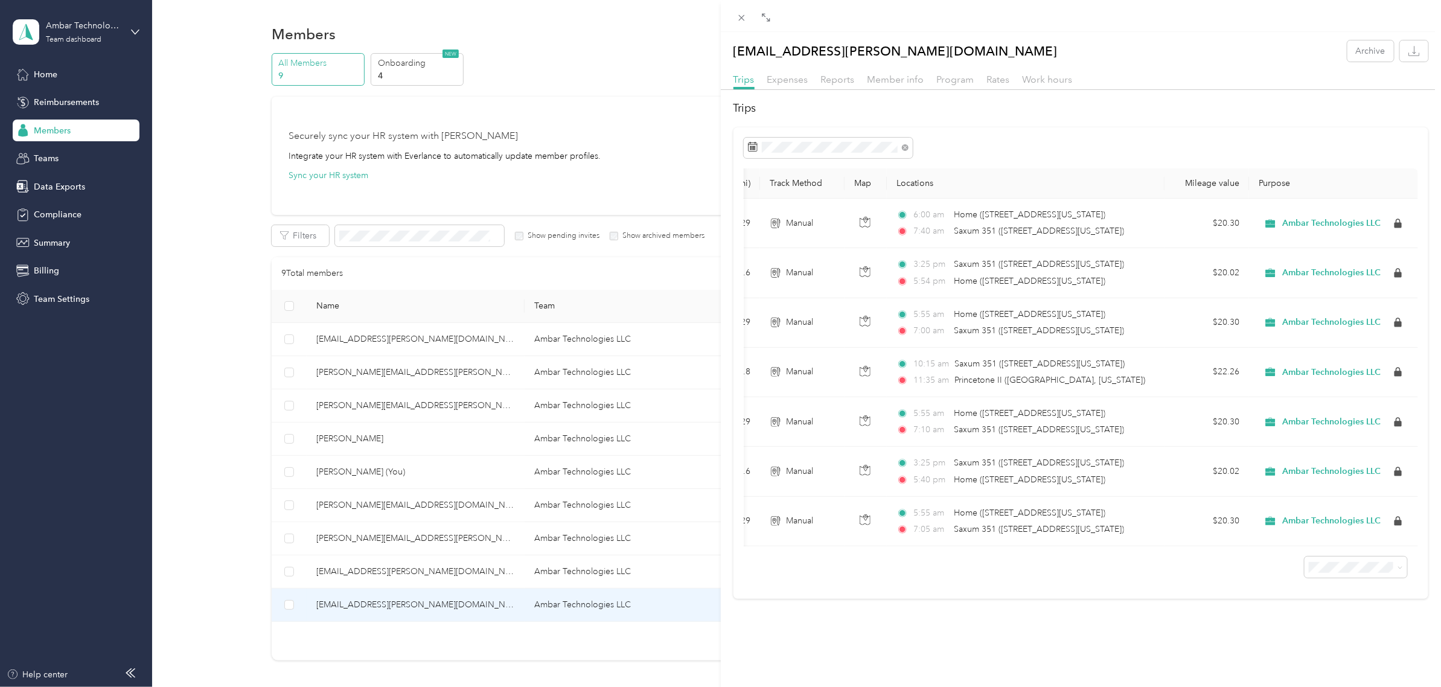
click at [554, 112] on div "[EMAIL_ADDRESS][PERSON_NAME][DOMAIN_NAME] Archive Trips Expenses Reports Member…" at bounding box center [720, 343] width 1441 height 687
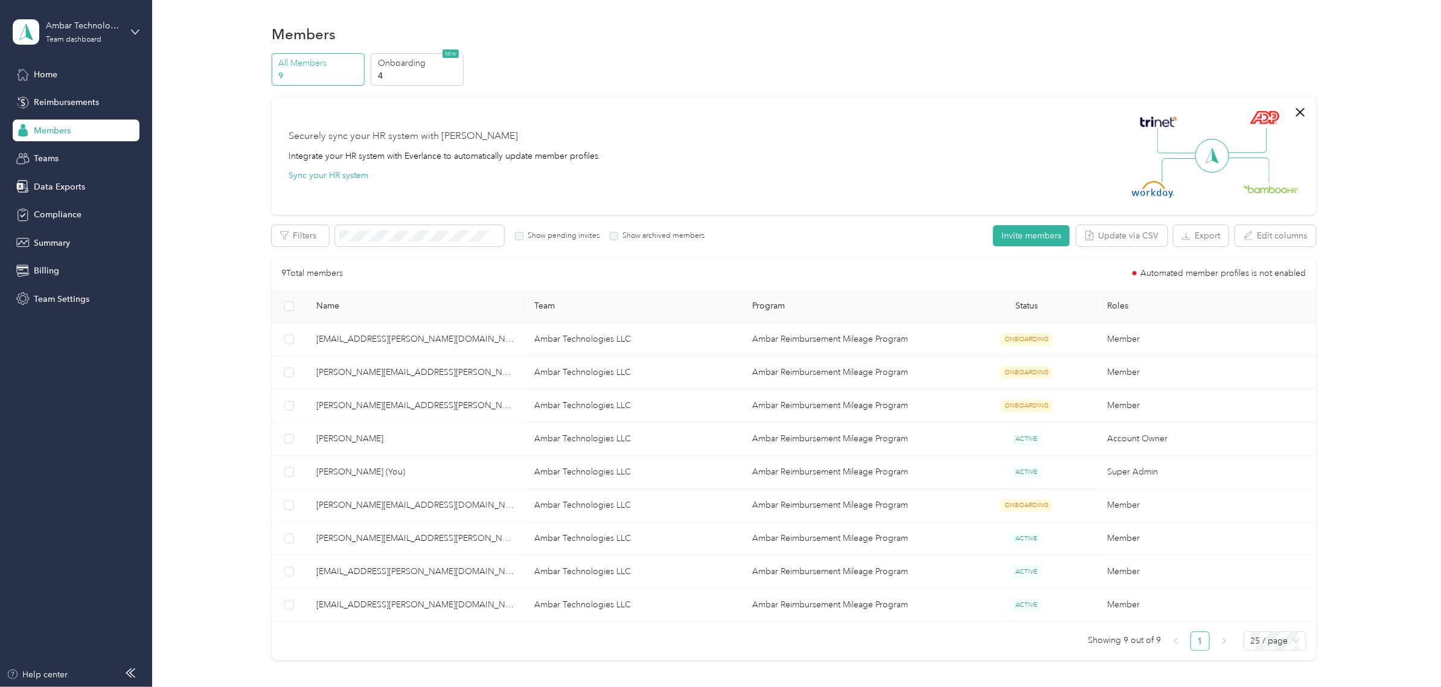
click at [176, 152] on div "All Members 9 Onboarding 4 NEW Securely sync your HR system with Everlance Inte…" at bounding box center [793, 362] width 1253 height 618
click at [104, 39] on div "Ambar Technologies LLC Team dashboard" at bounding box center [83, 31] width 75 height 24
click at [77, 129] on div "Members" at bounding box center [76, 131] width 127 height 22
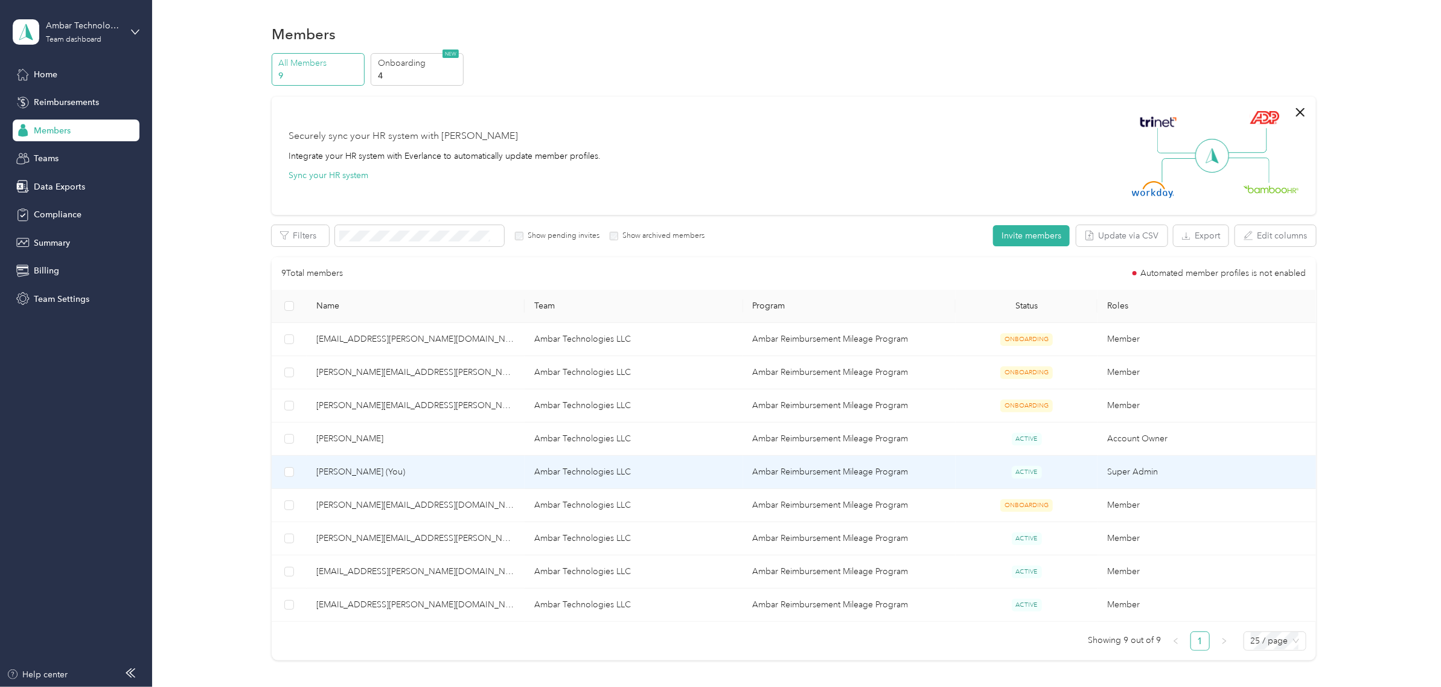
click at [854, 476] on td "Ambar Reimbursement Mileage Program" at bounding box center [849, 472] width 213 height 33
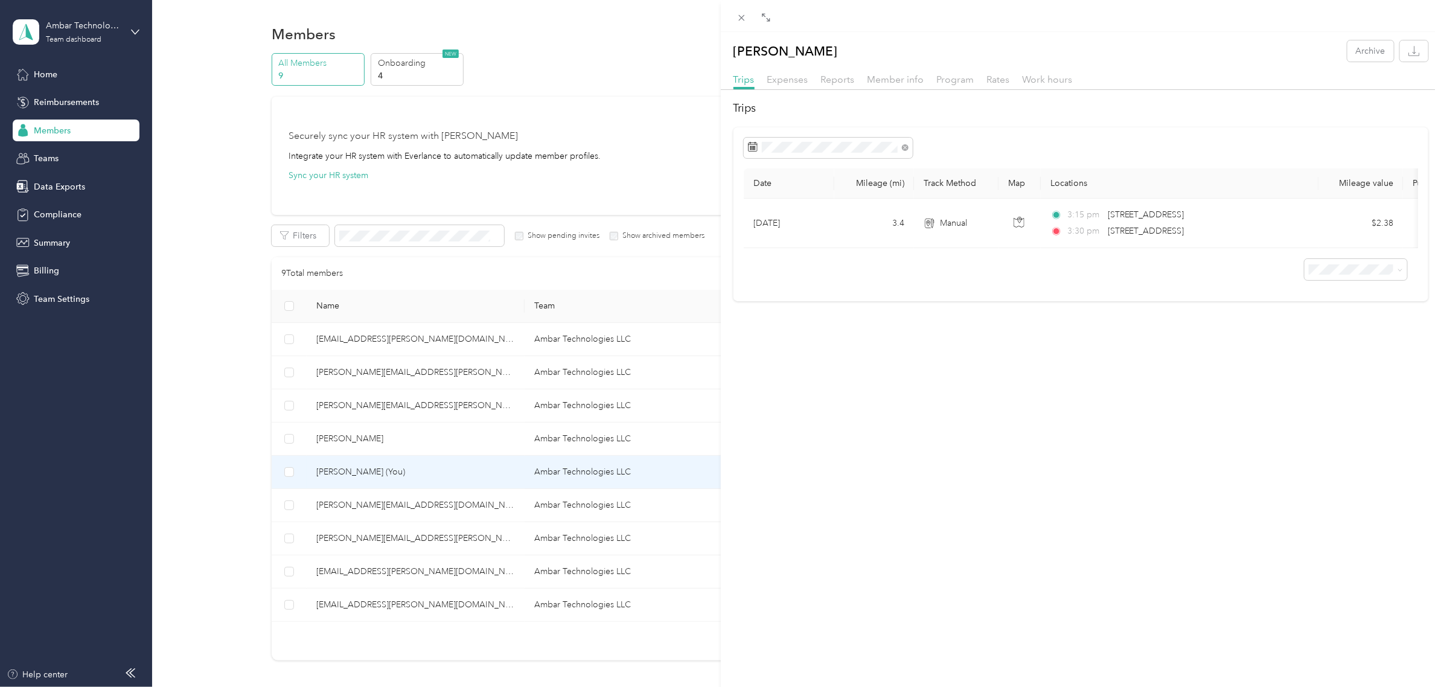
click at [109, 29] on div "[PERSON_NAME] Archive Trips Expenses Reports Member info Program Rates Work hou…" at bounding box center [720, 343] width 1441 height 687
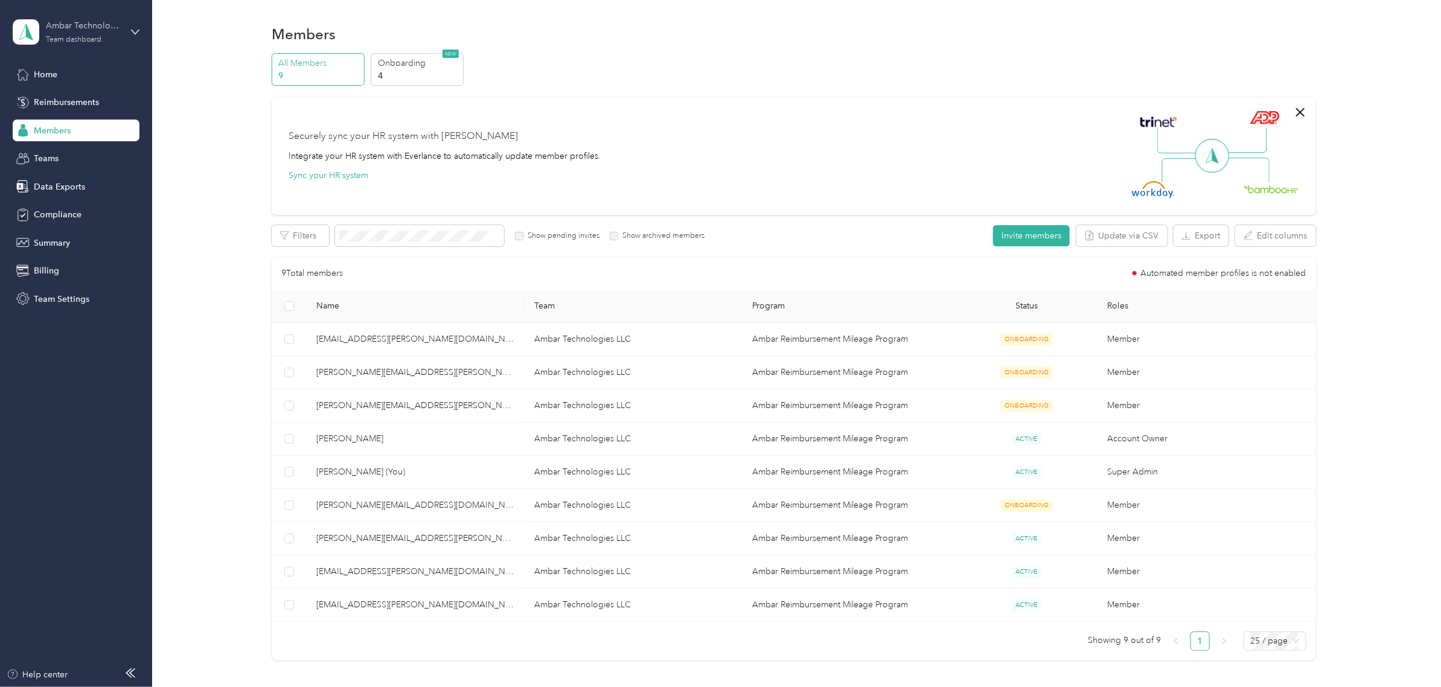
click at [64, 29] on div "Ambar Technologies LLC" at bounding box center [83, 25] width 75 height 13
click at [53, 124] on div "Personal dashboard" at bounding box center [62, 123] width 76 height 13
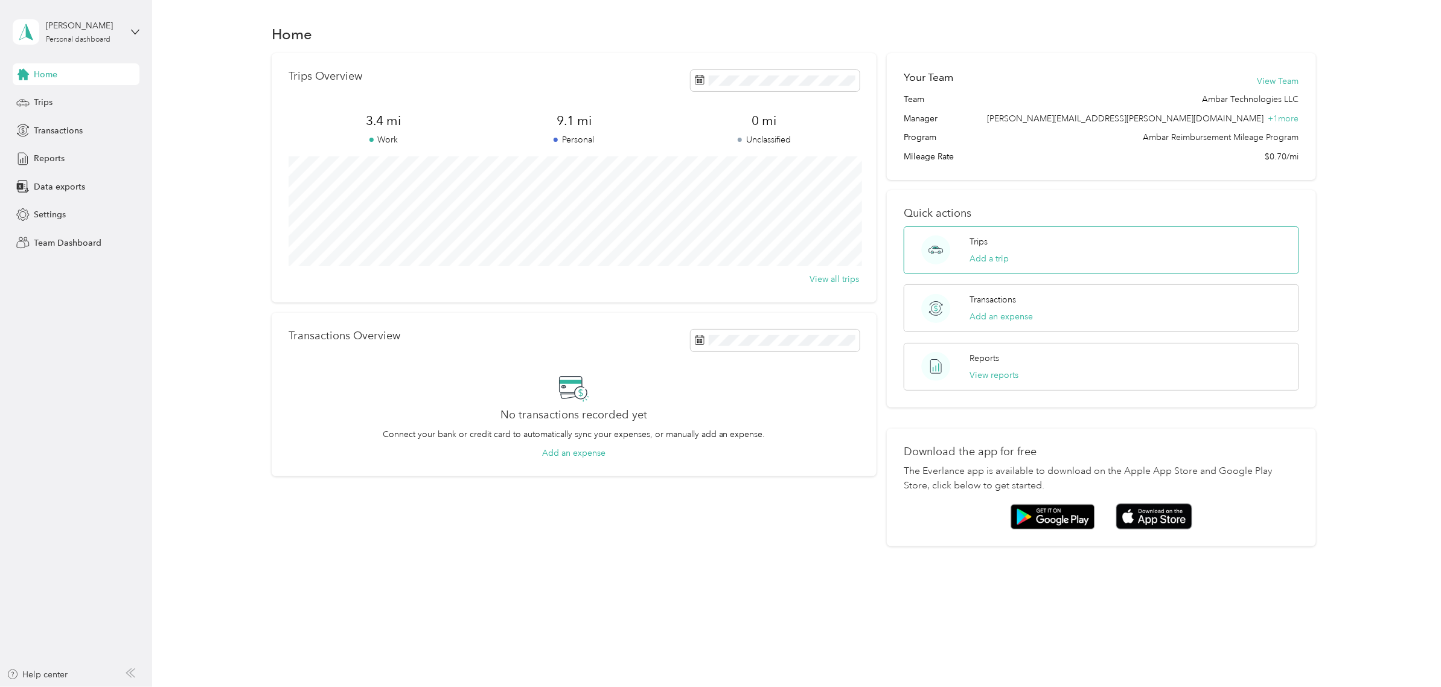
click at [981, 248] on div "Trips Add a trip" at bounding box center [989, 250] width 39 height 30
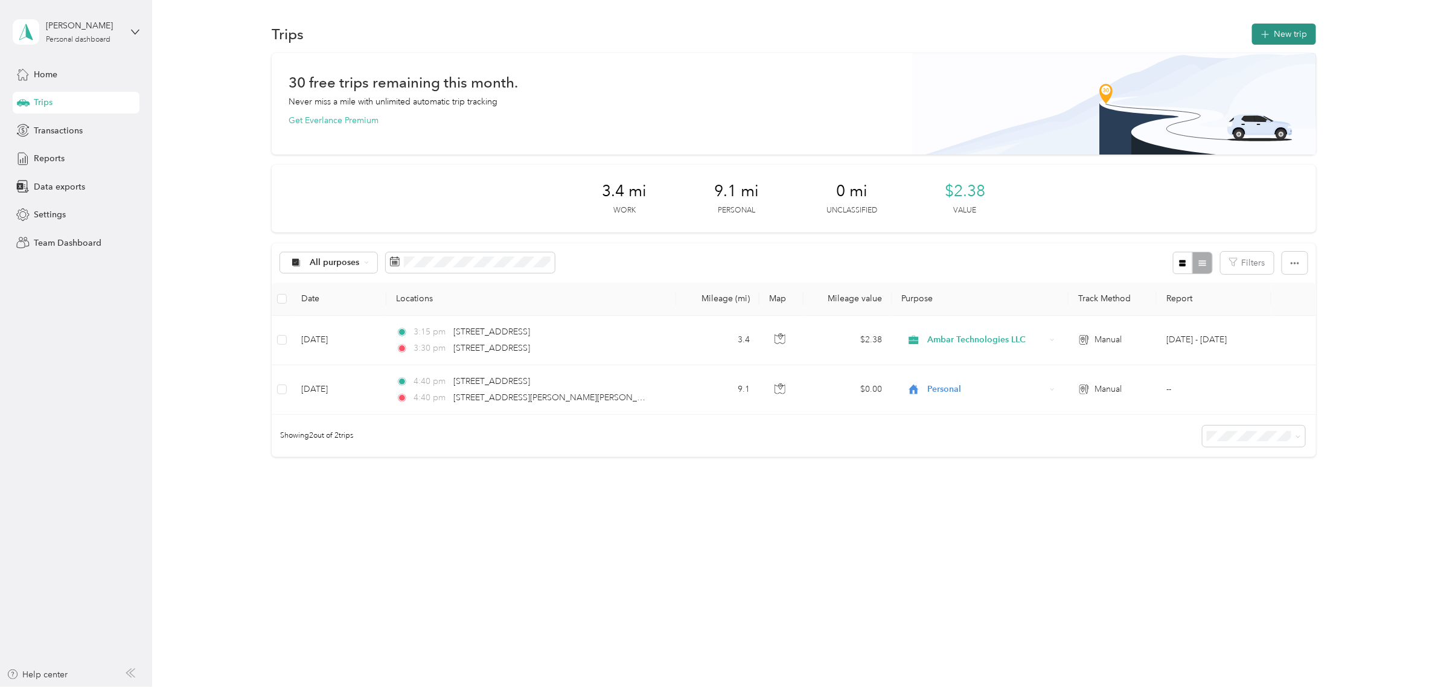
click at [1281, 31] on button "New trip" at bounding box center [1284, 34] width 64 height 21
click at [1289, 40] on button "New trip" at bounding box center [1284, 34] width 64 height 21
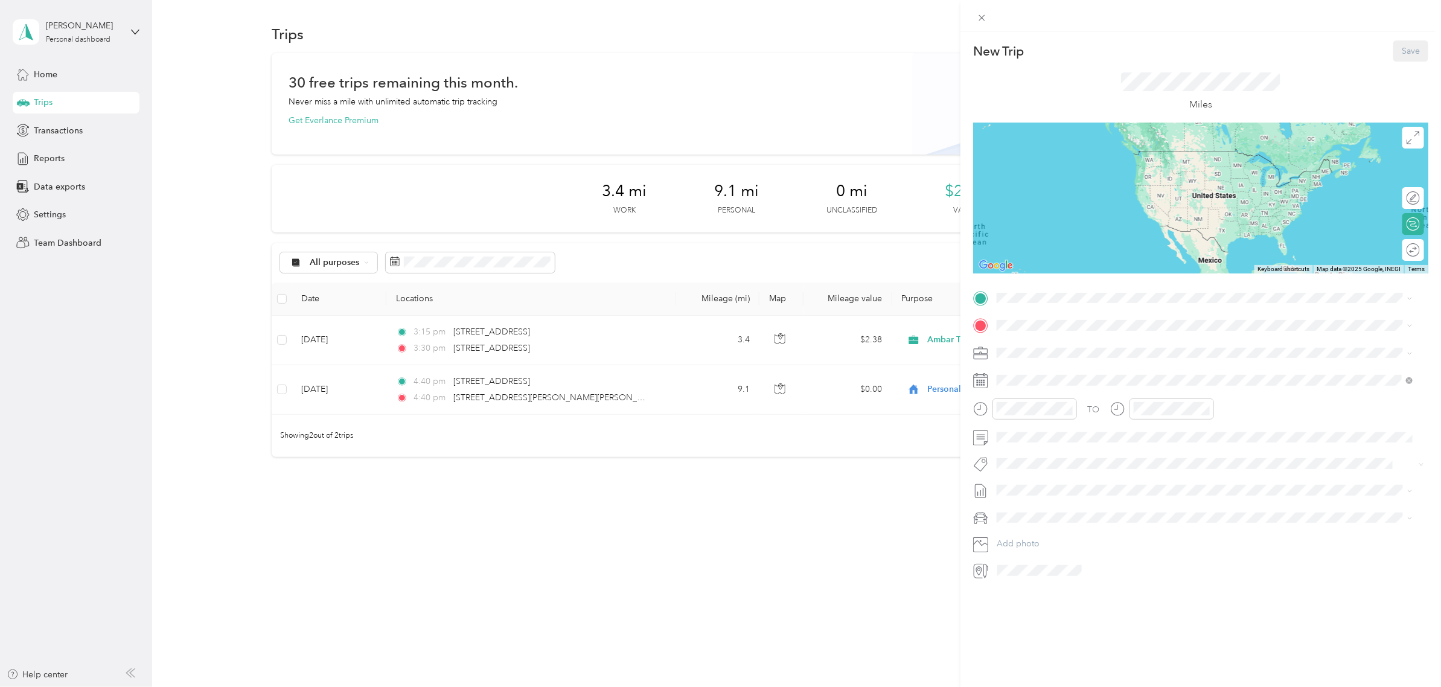
click at [392, 263] on div "New Trip Save This trip cannot be edited because it is either under review, app…" at bounding box center [720, 343] width 1441 height 687
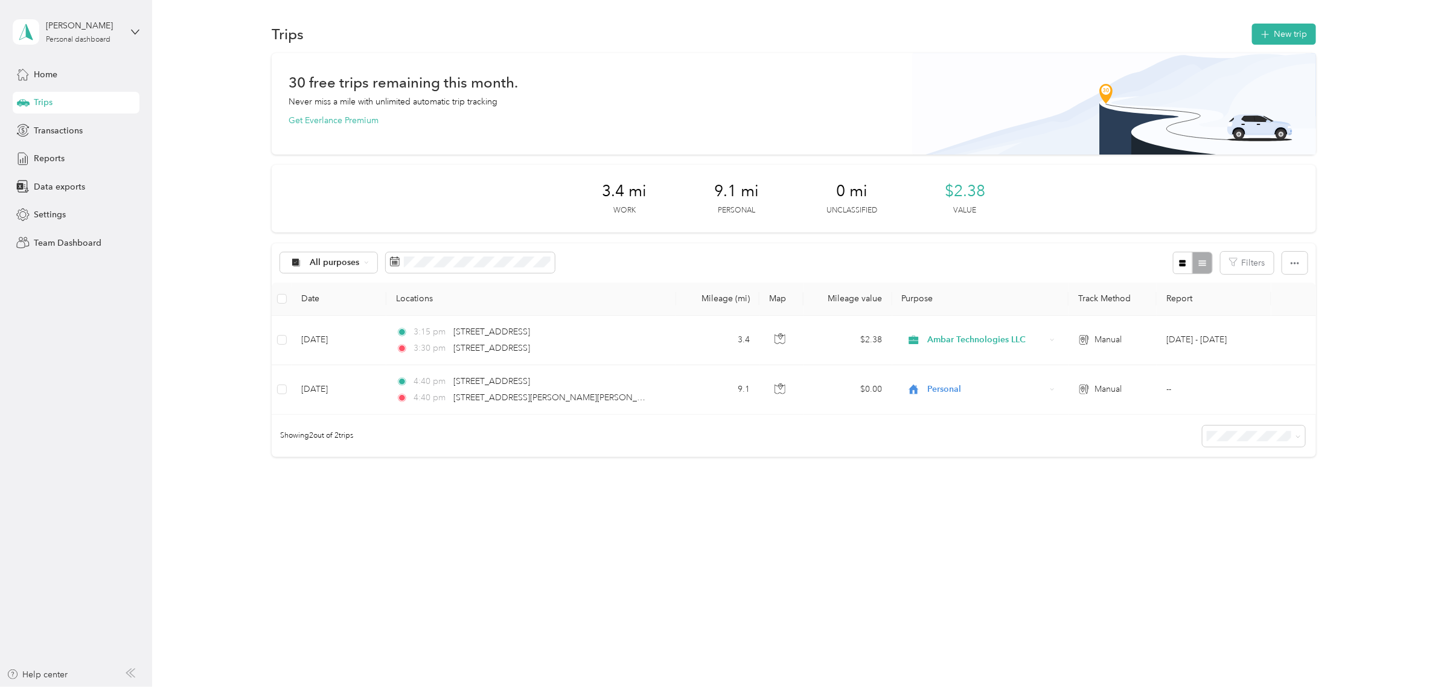
click at [392, 263] on rect at bounding box center [392, 263] width 1 height 1
click at [408, 330] on icon at bounding box center [407, 332] width 12 height 12
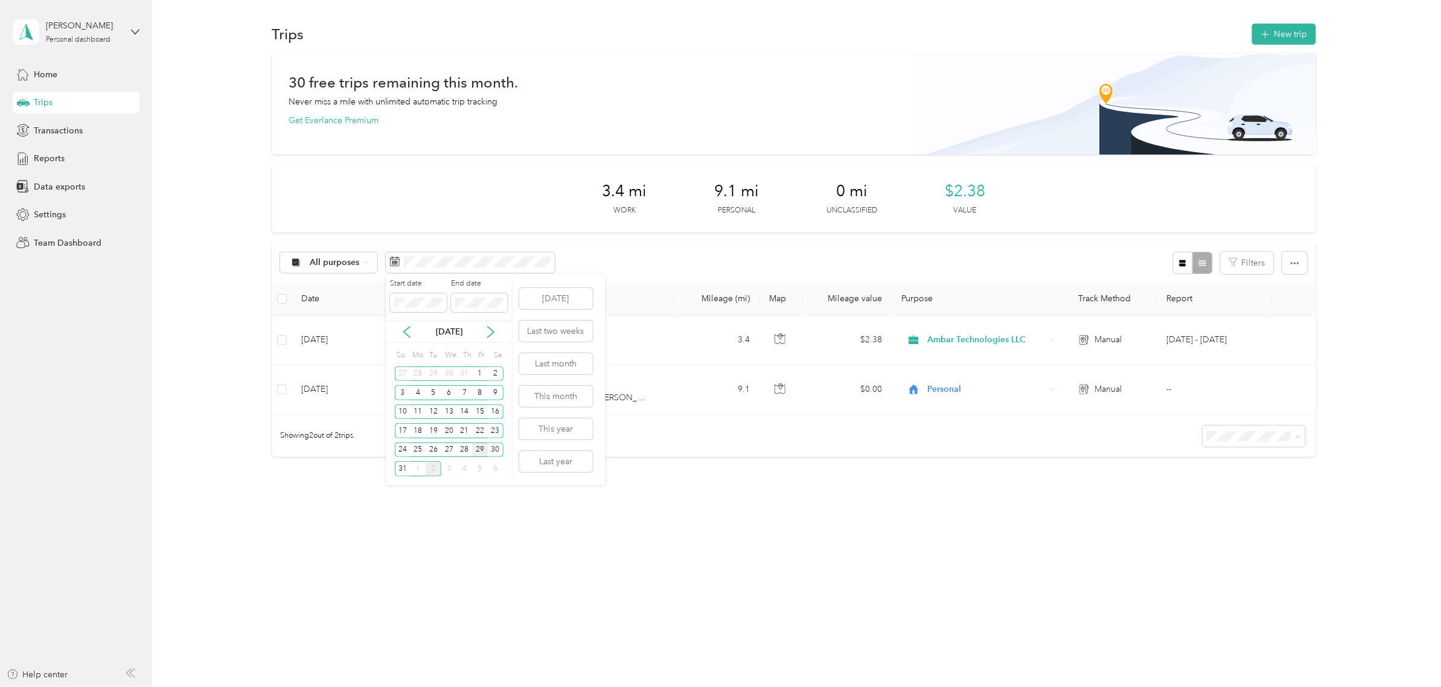
click at [476, 448] on div "29" at bounding box center [480, 450] width 16 height 15
click at [480, 447] on div "29" at bounding box center [480, 450] width 16 height 15
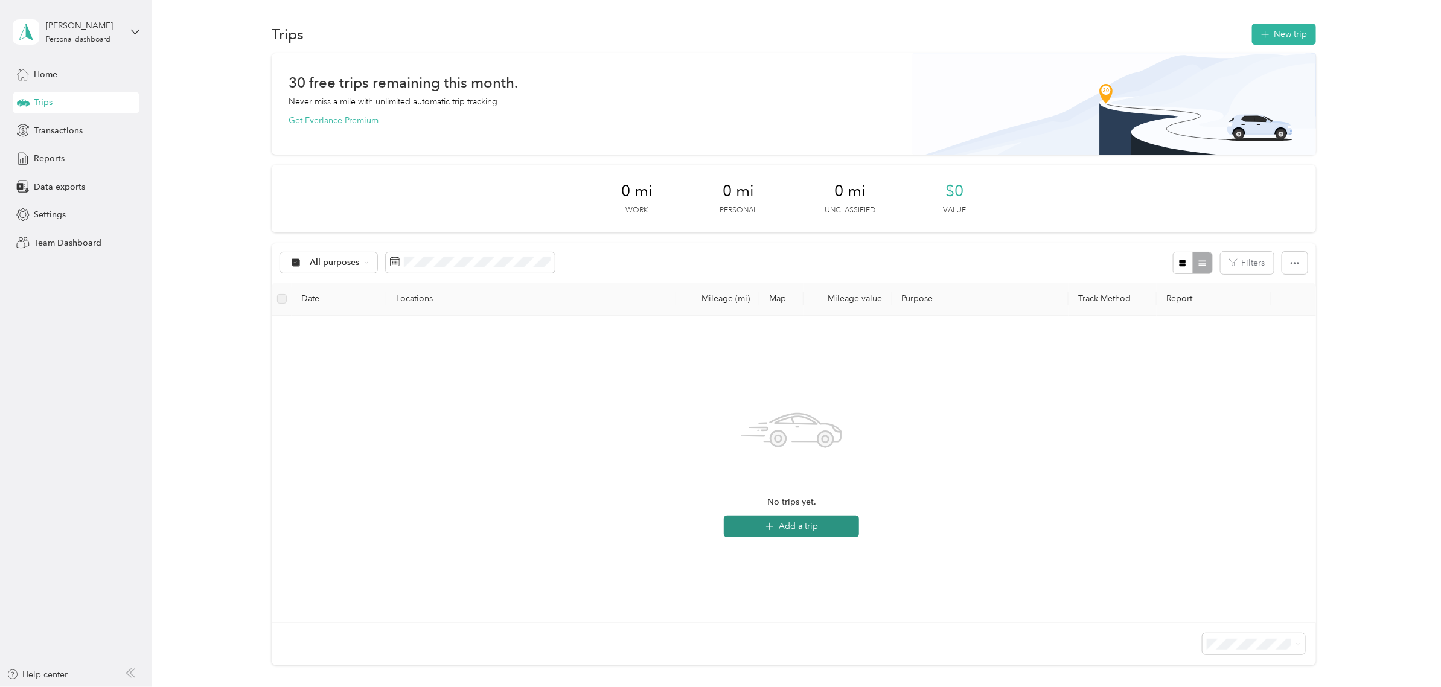
click at [786, 524] on button "Add a trip" at bounding box center [791, 527] width 135 height 22
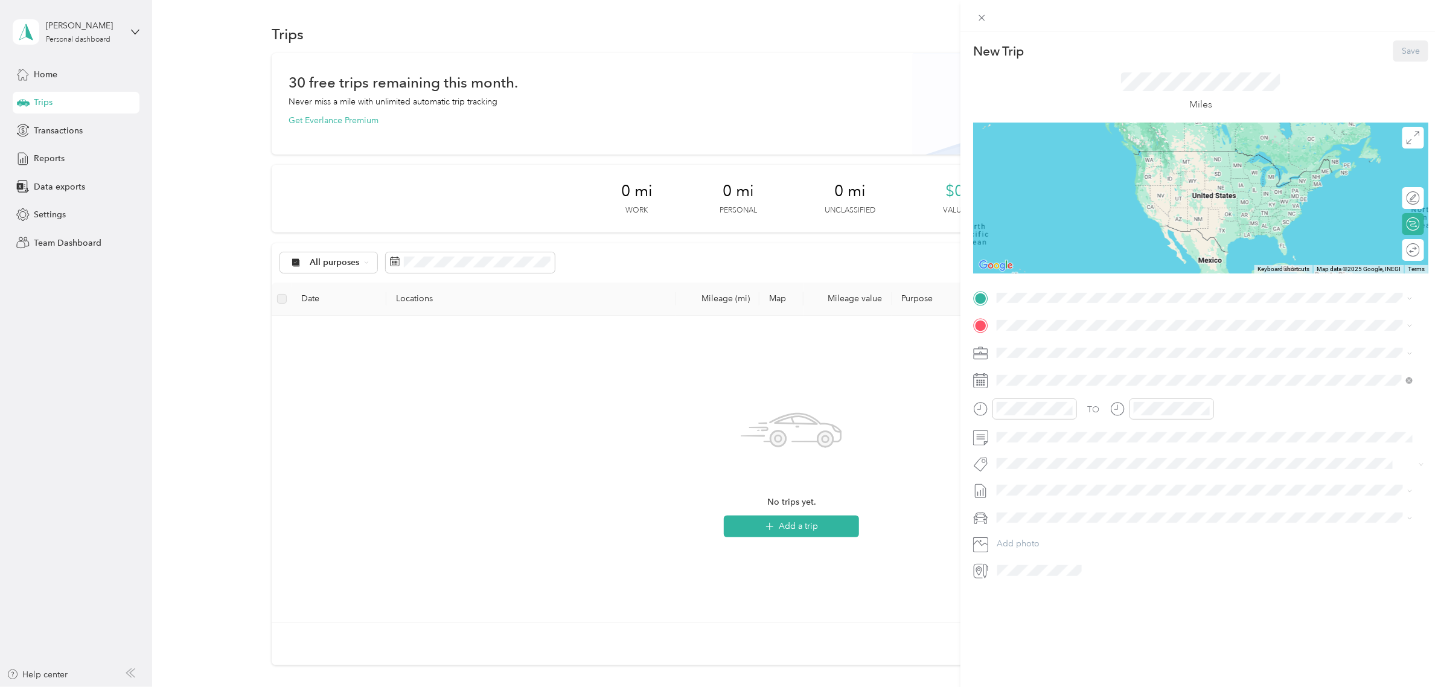
click at [872, 608] on div "New Trip Save This trip cannot be edited because it is either under review, app…" at bounding box center [720, 343] width 1441 height 687
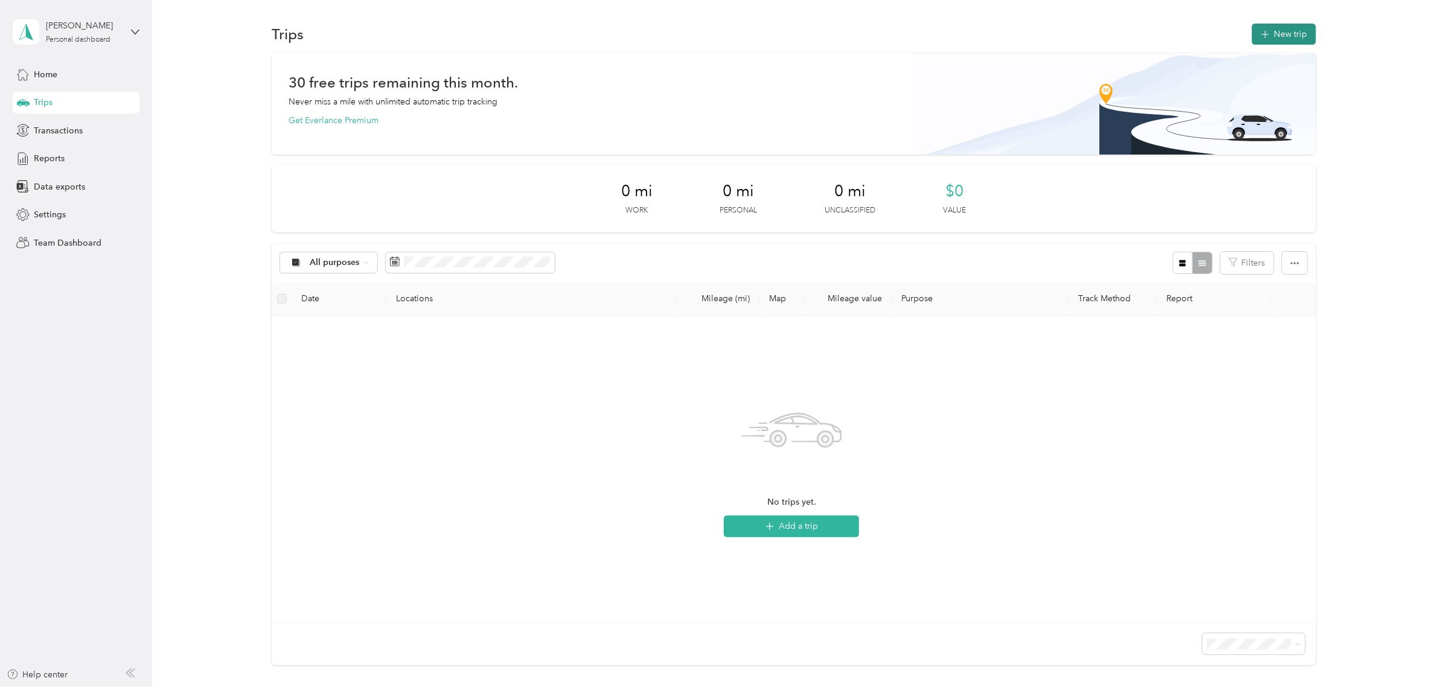
click at [1281, 27] on button "New trip" at bounding box center [1284, 34] width 64 height 21
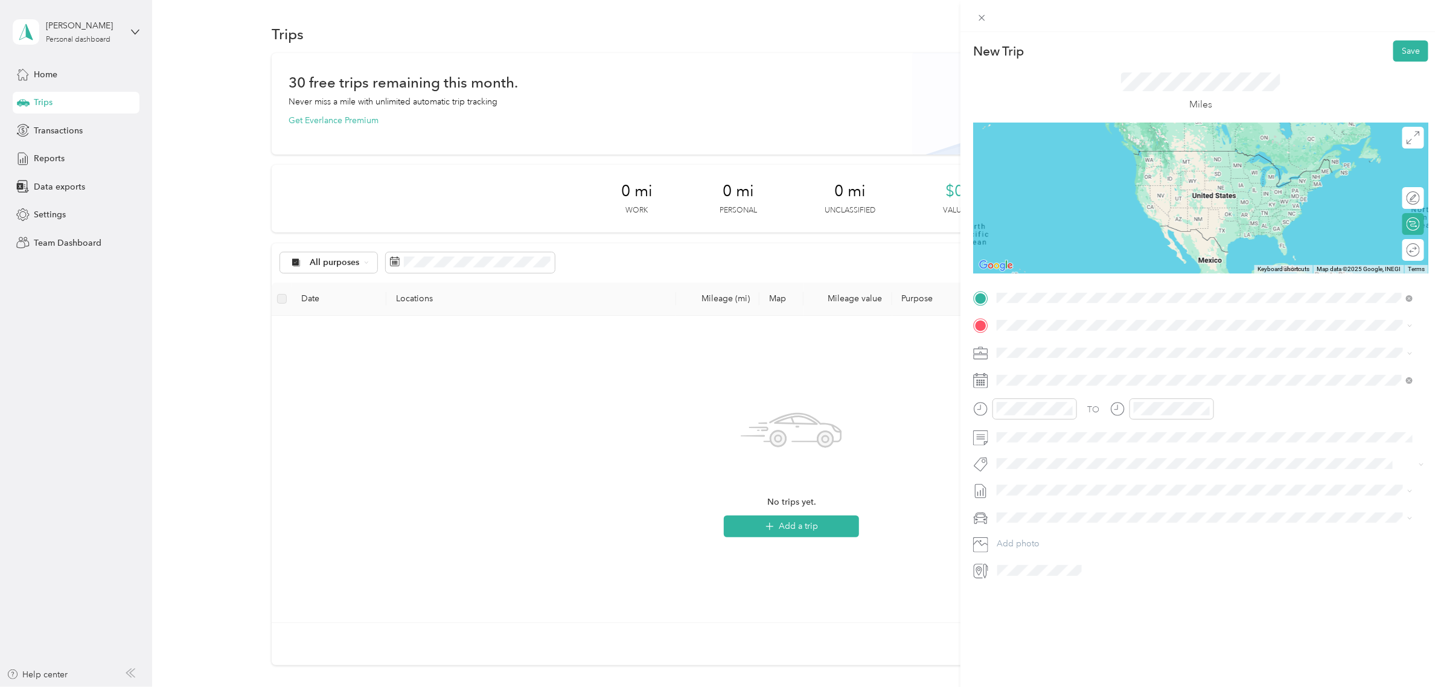
click at [1040, 347] on span "[STREET_ADDRESS][US_STATE]" at bounding box center [1080, 341] width 121 height 11
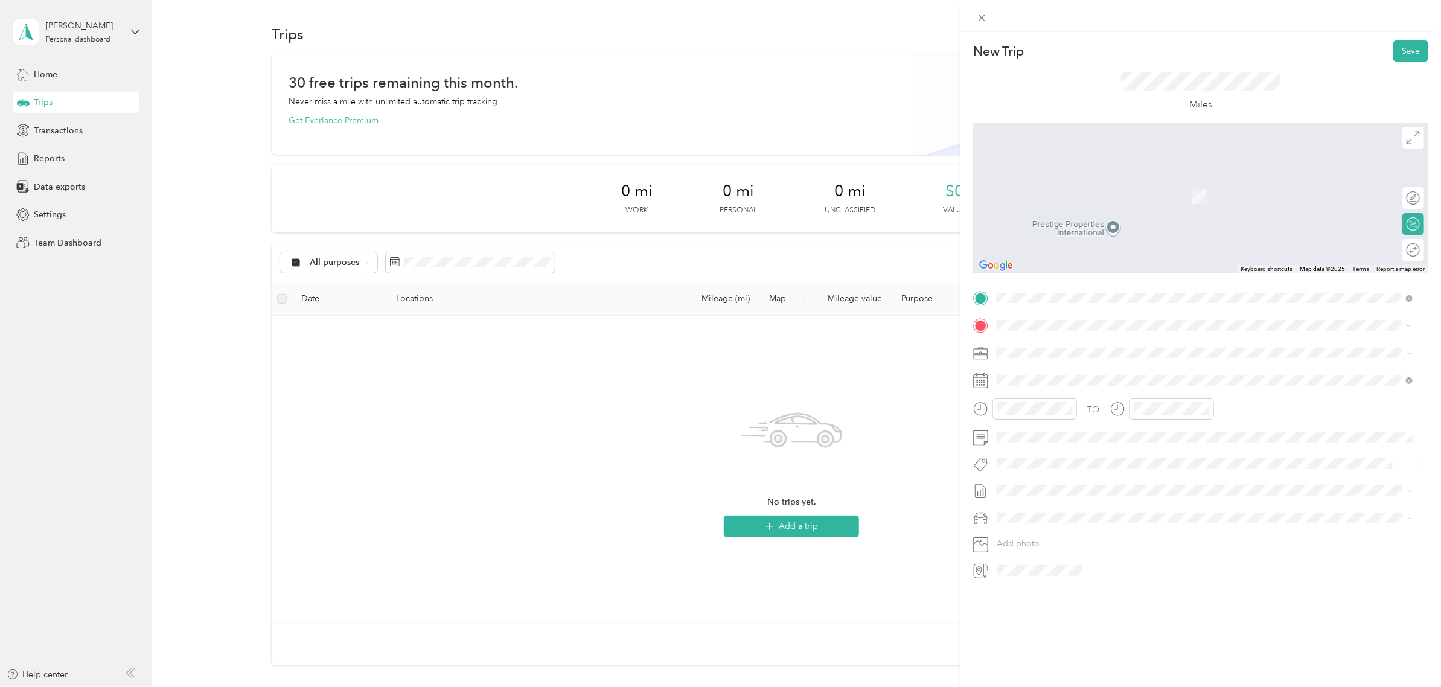
click at [1082, 367] on span "[STREET_ADDRESS][US_STATE]" at bounding box center [1080, 368] width 121 height 11
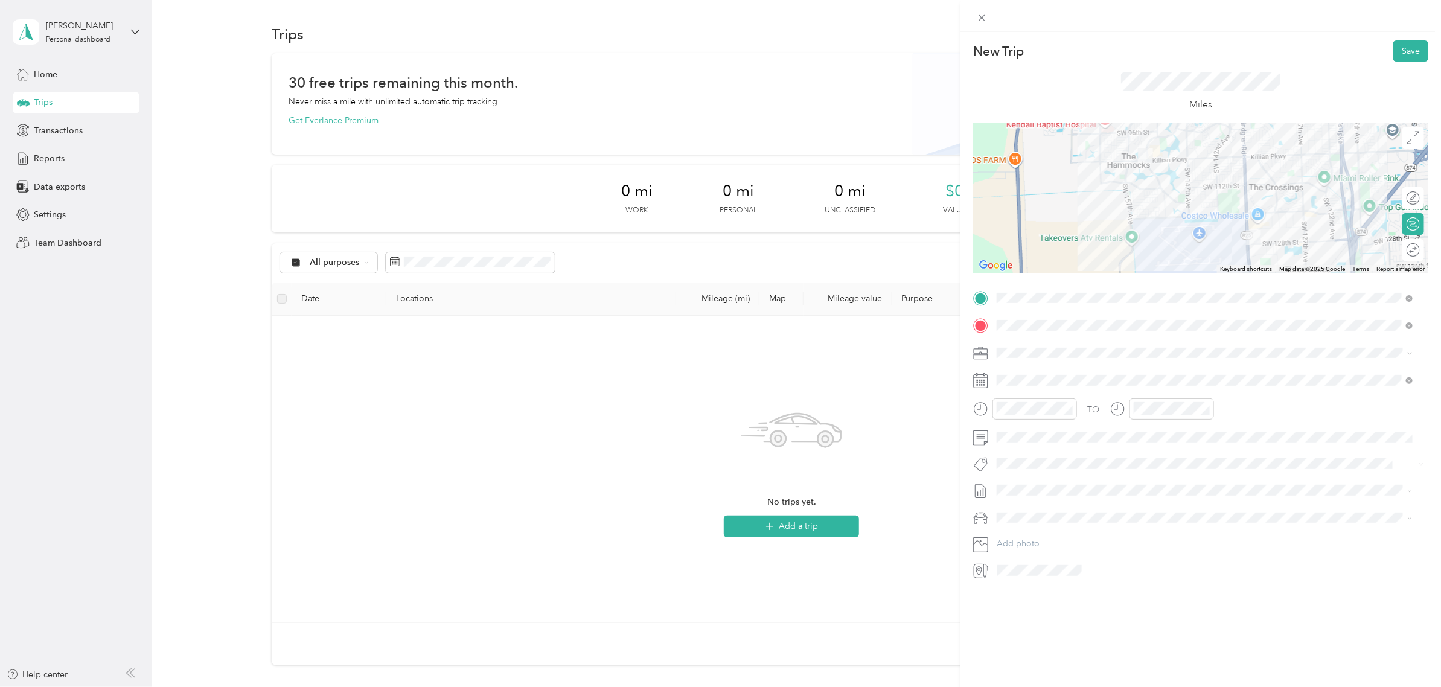
click at [982, 414] on icon at bounding box center [980, 409] width 15 height 15
click at [1007, 551] on div "11" at bounding box center [1010, 553] width 29 height 17
click at [1069, 436] on div "AM" at bounding box center [1078, 435] width 29 height 17
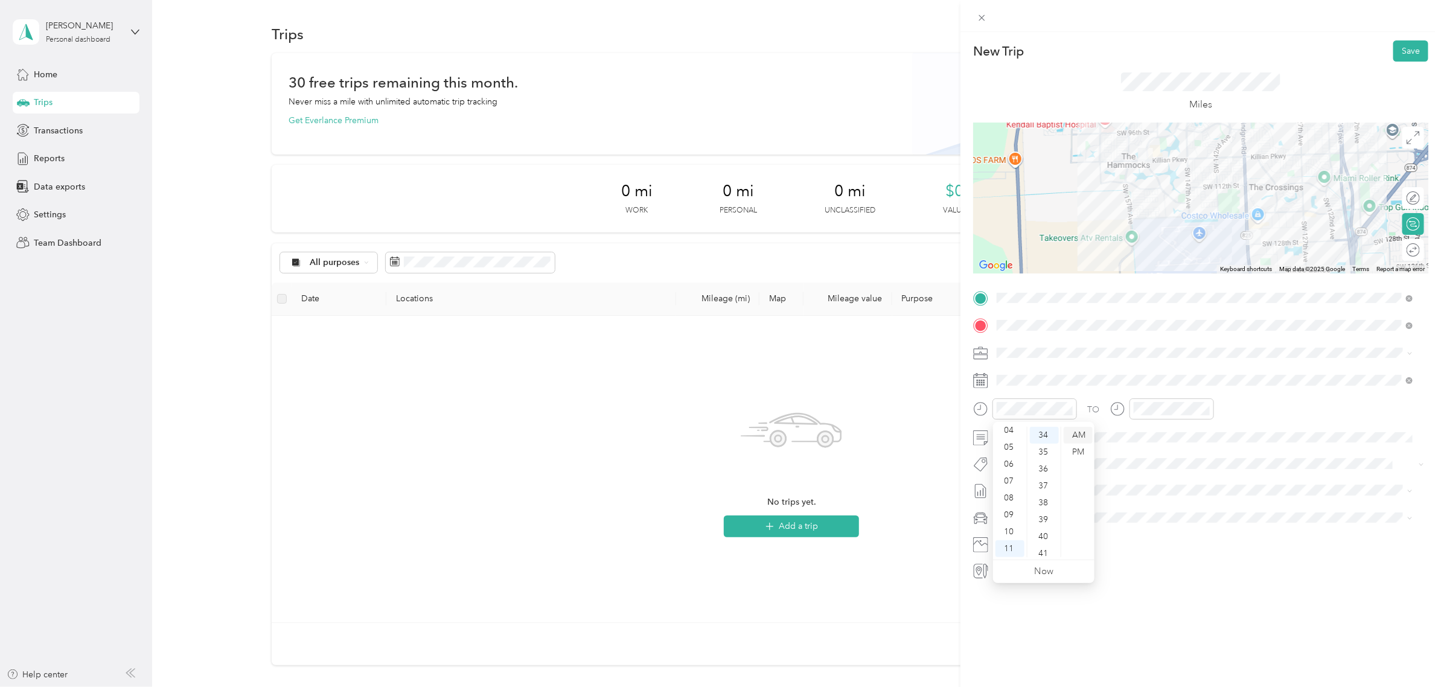
click at [1081, 437] on div "AM" at bounding box center [1078, 435] width 29 height 17
click at [1147, 432] on div "12" at bounding box center [1146, 435] width 29 height 17
click at [1217, 455] on div "PM" at bounding box center [1214, 452] width 29 height 17
click at [1093, 531] on div "TO Add photo" at bounding box center [1200, 435] width 455 height 292
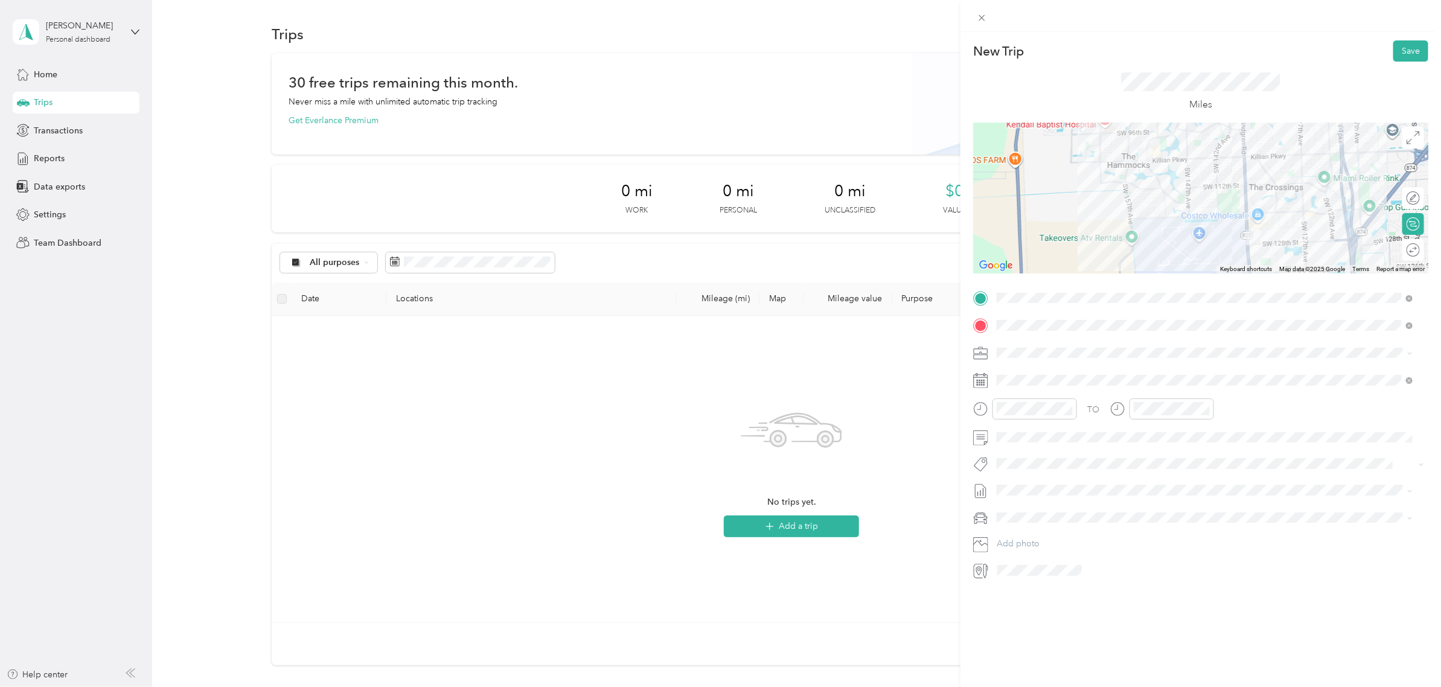
click at [979, 569] on icon at bounding box center [979, 571] width 7 height 10
click at [980, 571] on icon at bounding box center [979, 571] width 7 height 10
click at [1400, 47] on button "Save" at bounding box center [1411, 50] width 35 height 21
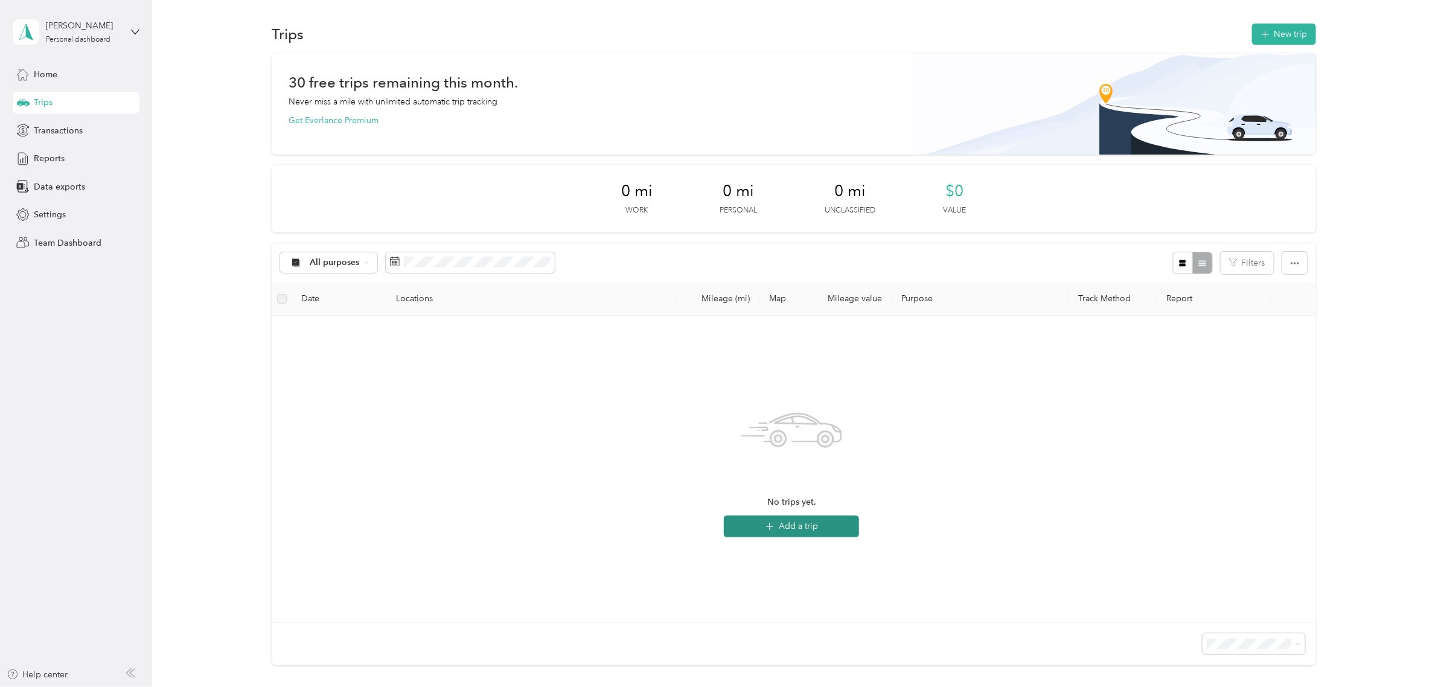
click at [835, 524] on button "Add a trip" at bounding box center [791, 527] width 135 height 22
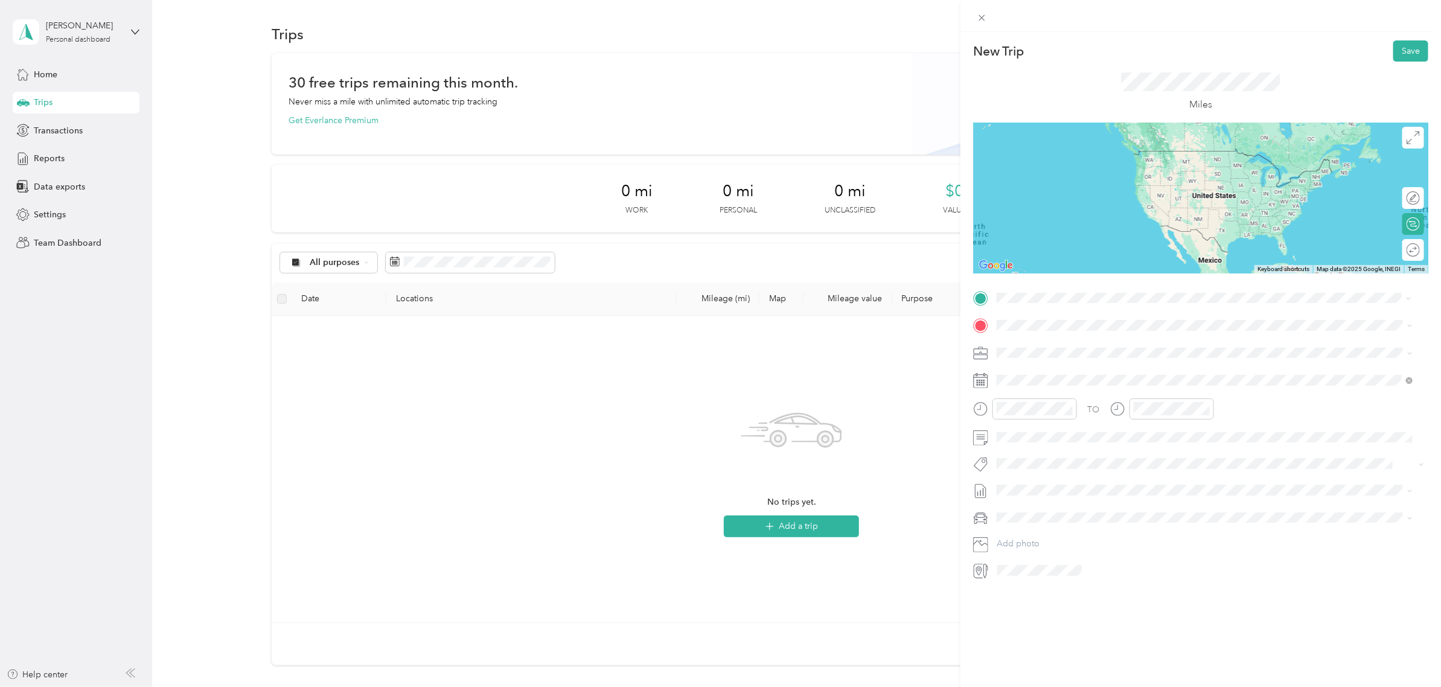
click at [1036, 336] on span "[STREET_ADDRESS][US_STATE]" at bounding box center [1080, 341] width 121 height 11
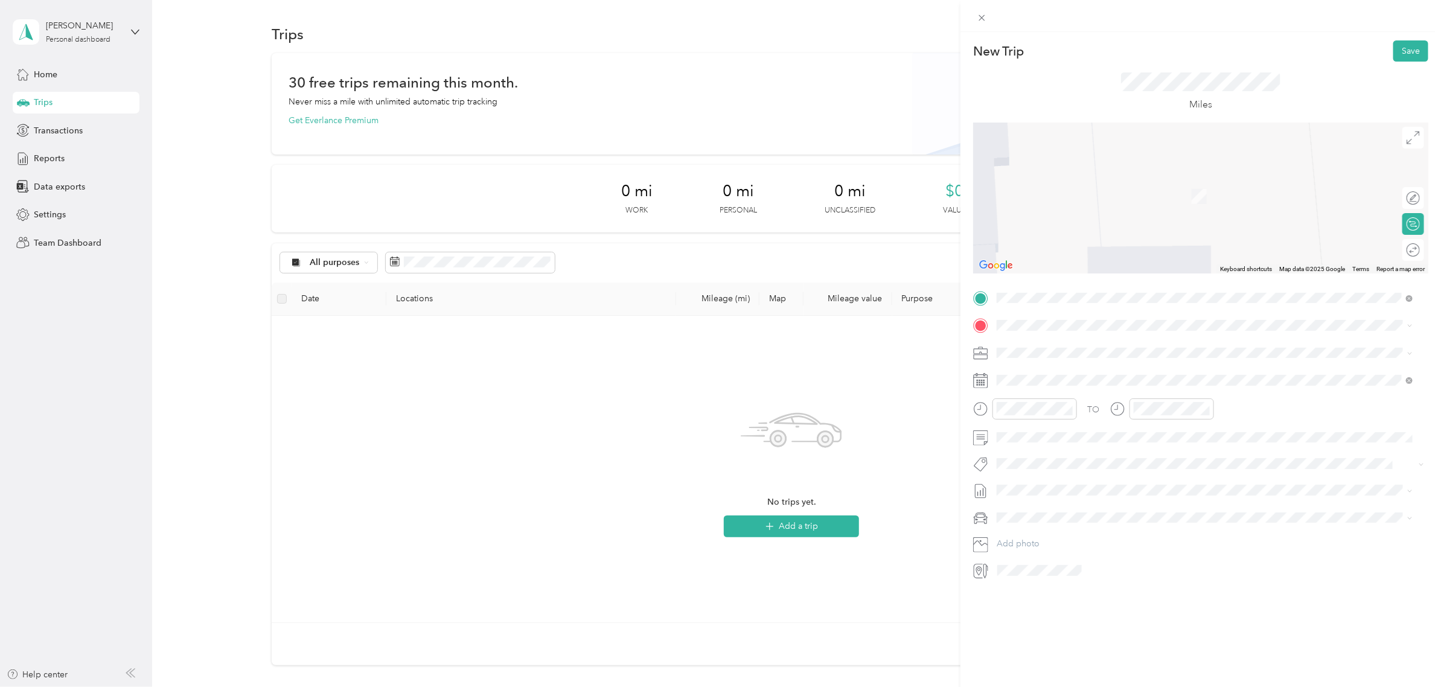
click at [1071, 392] on span "[STREET_ADDRESS][US_STATE]" at bounding box center [1080, 387] width 121 height 11
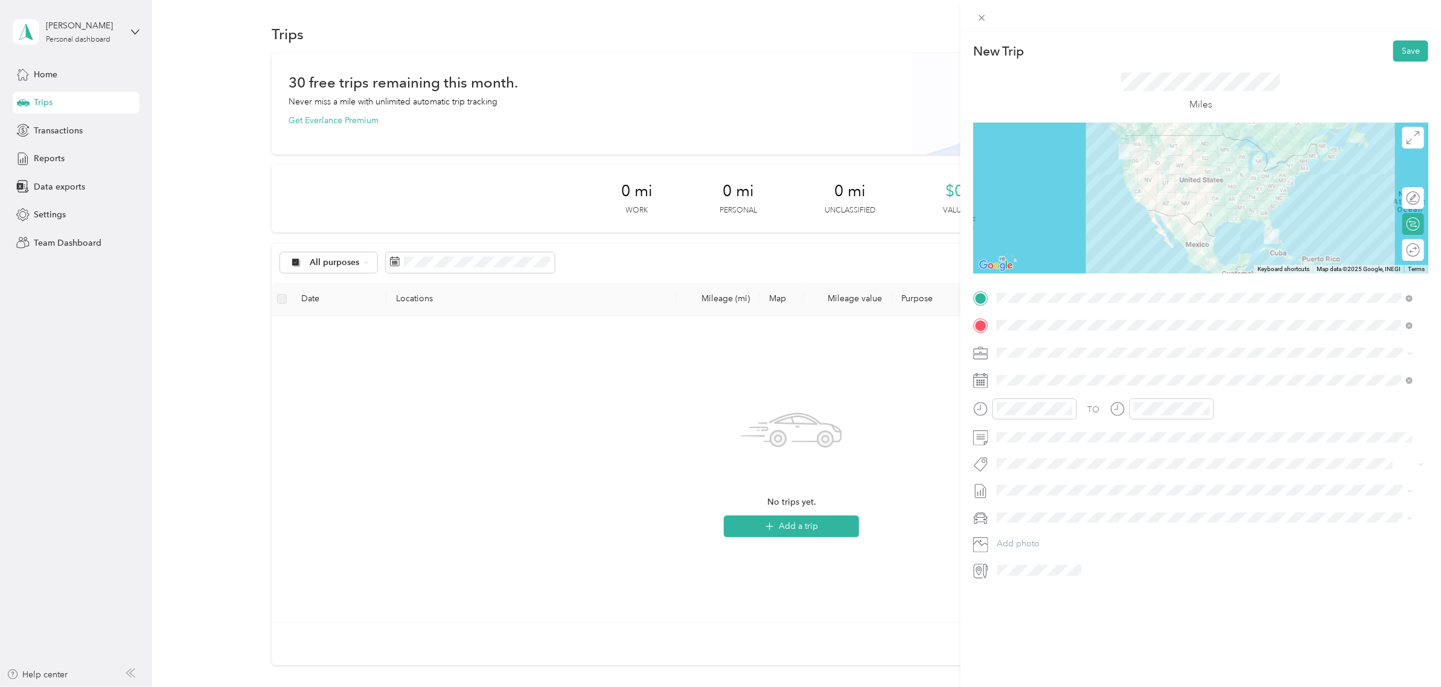
click at [1075, 373] on span "[STREET_ADDRESS][US_STATE]" at bounding box center [1080, 367] width 121 height 11
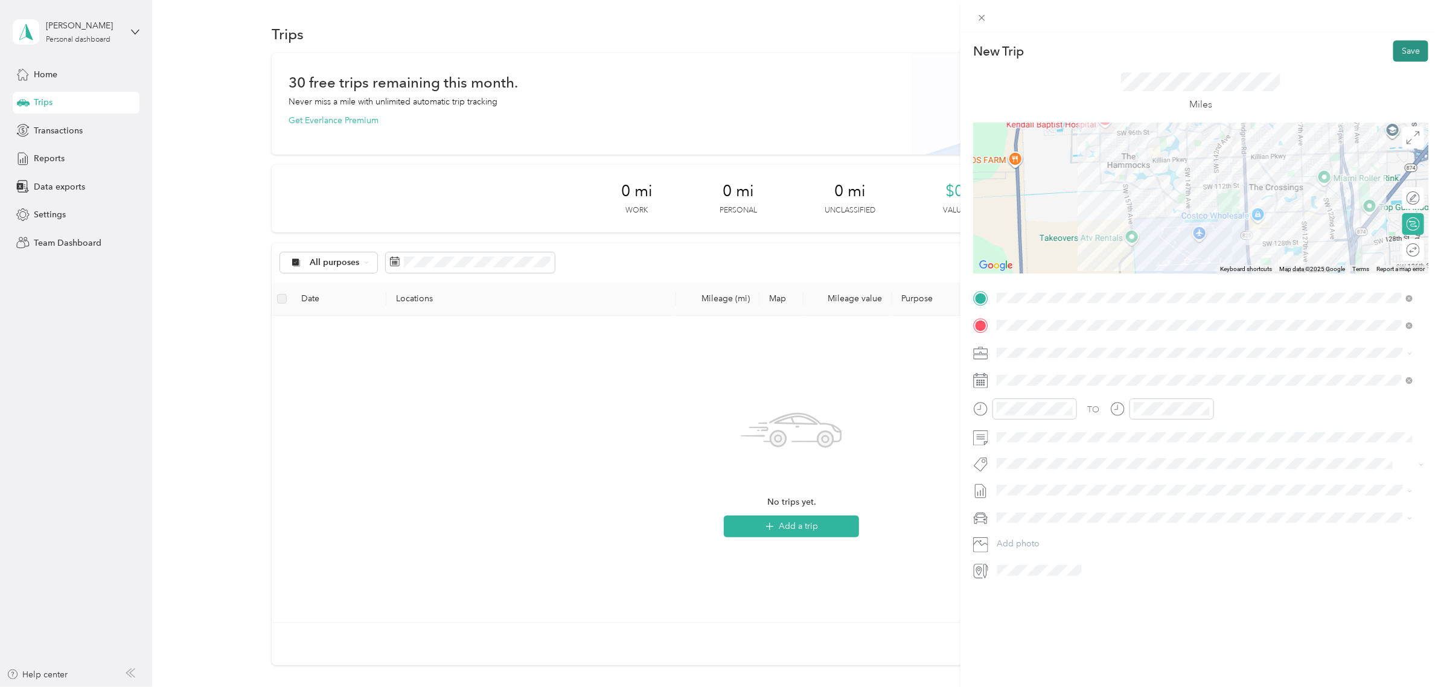
click at [1408, 47] on button "Save" at bounding box center [1411, 50] width 35 height 21
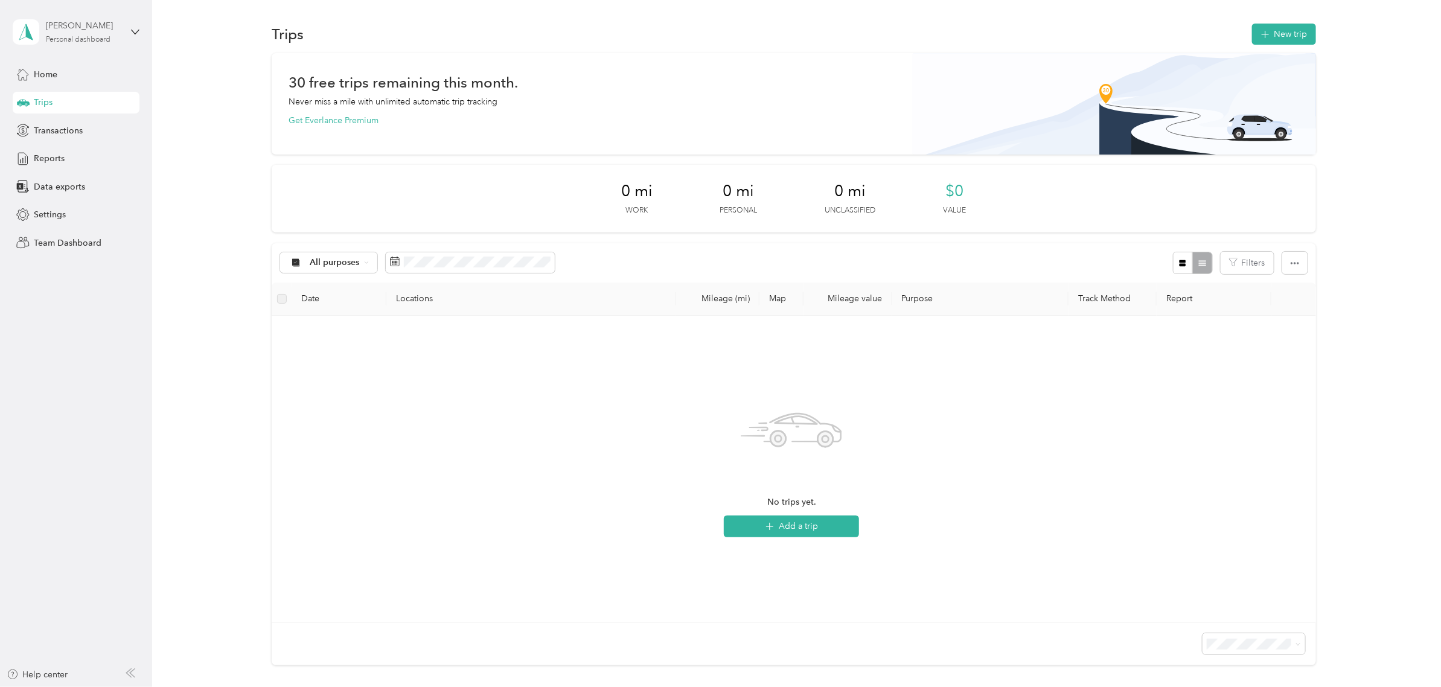
click at [97, 38] on div "Personal dashboard" at bounding box center [78, 39] width 65 height 7
click at [83, 104] on div "Team dashboard Personal dashboard Log out" at bounding box center [208, 127] width 374 height 76
click at [83, 36] on div "Personal dashboard" at bounding box center [78, 39] width 65 height 7
click at [68, 100] on div "Team dashboard" at bounding box center [208, 92] width 374 height 21
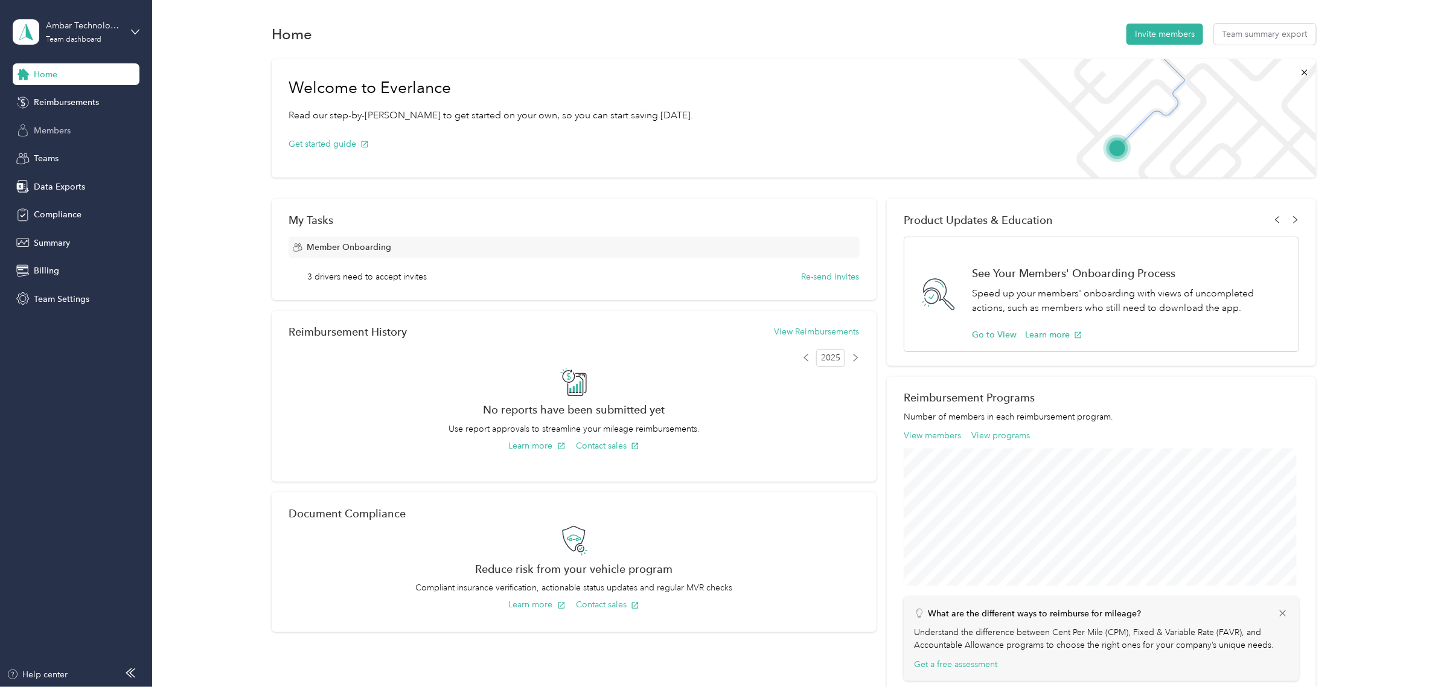
click at [61, 136] on span "Members" at bounding box center [52, 130] width 37 height 13
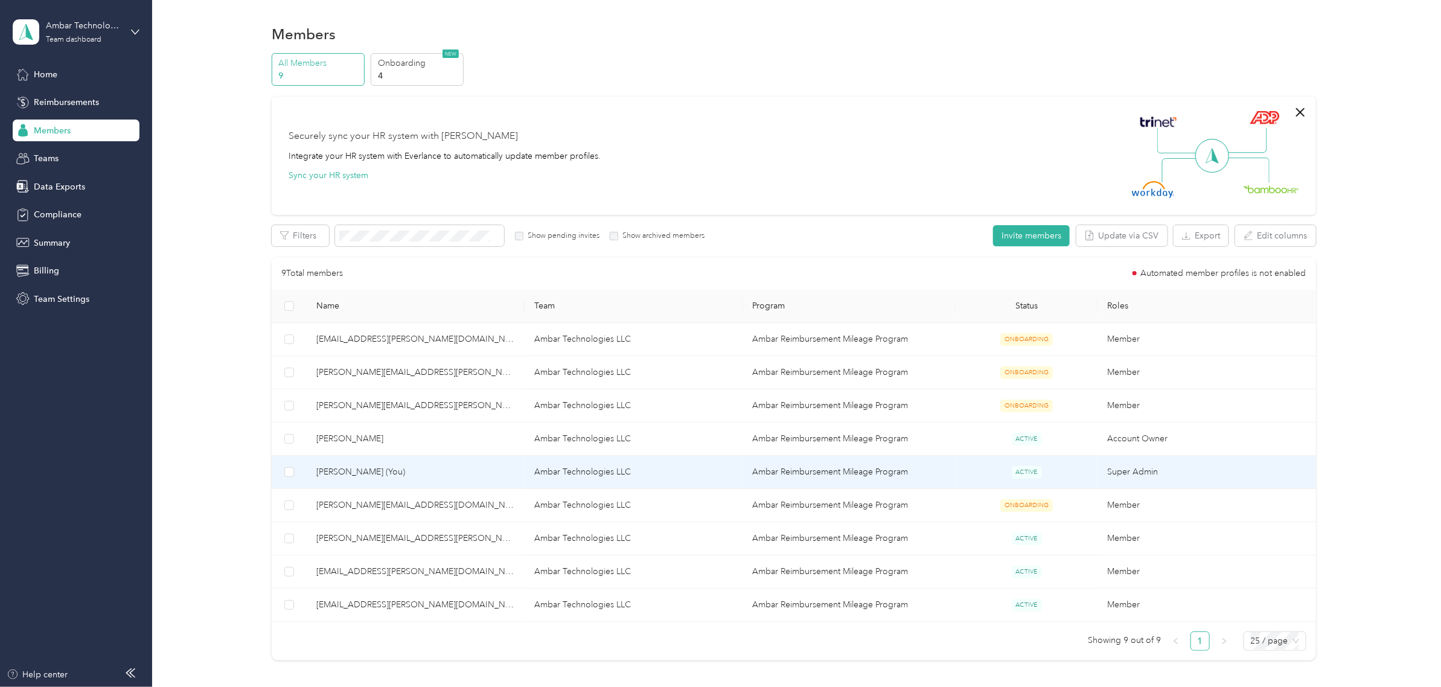
click at [601, 473] on td "Ambar Technologies LLC" at bounding box center [634, 472] width 218 height 33
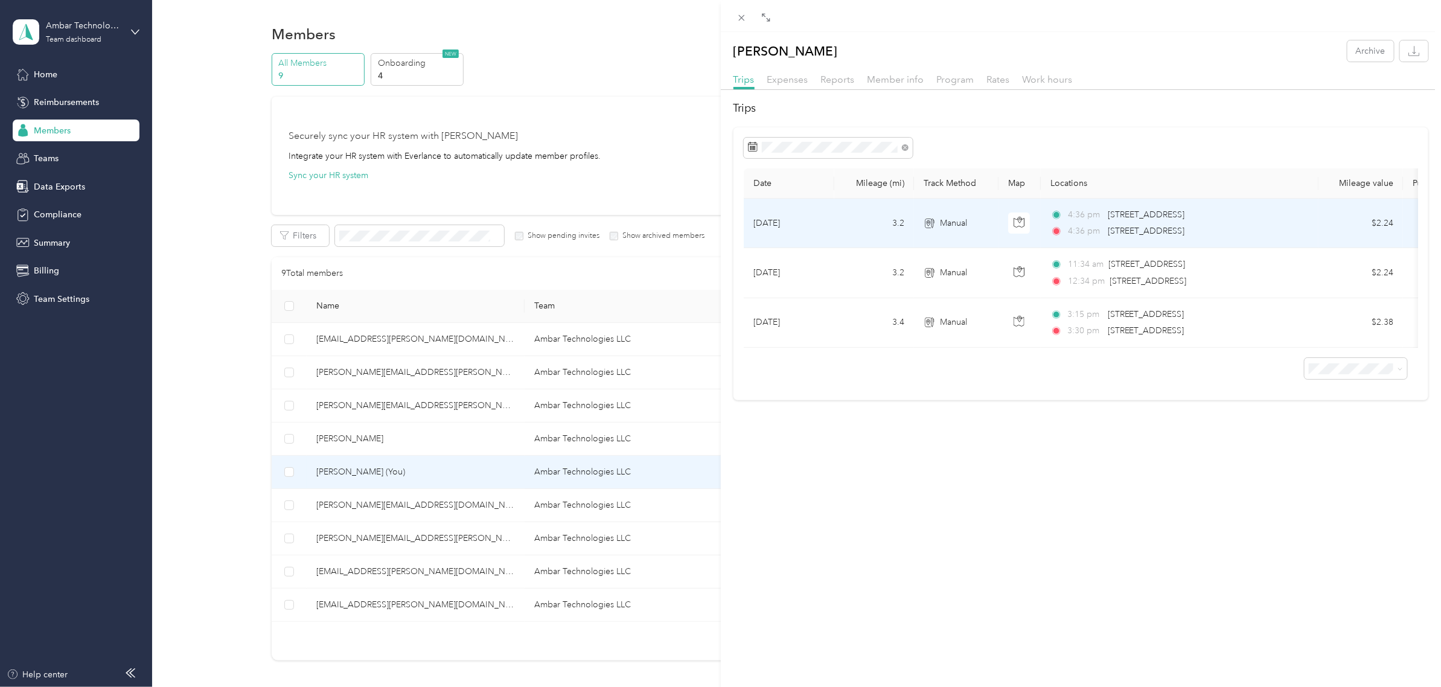
drag, startPoint x: 1159, startPoint y: 229, endPoint x: 1253, endPoint y: 239, distance: 94.1
click at [1253, 239] on td "4:36 pm [STREET_ADDRESS] 4:36 pm [STREET_ADDRESS]" at bounding box center [1180, 224] width 278 height 50
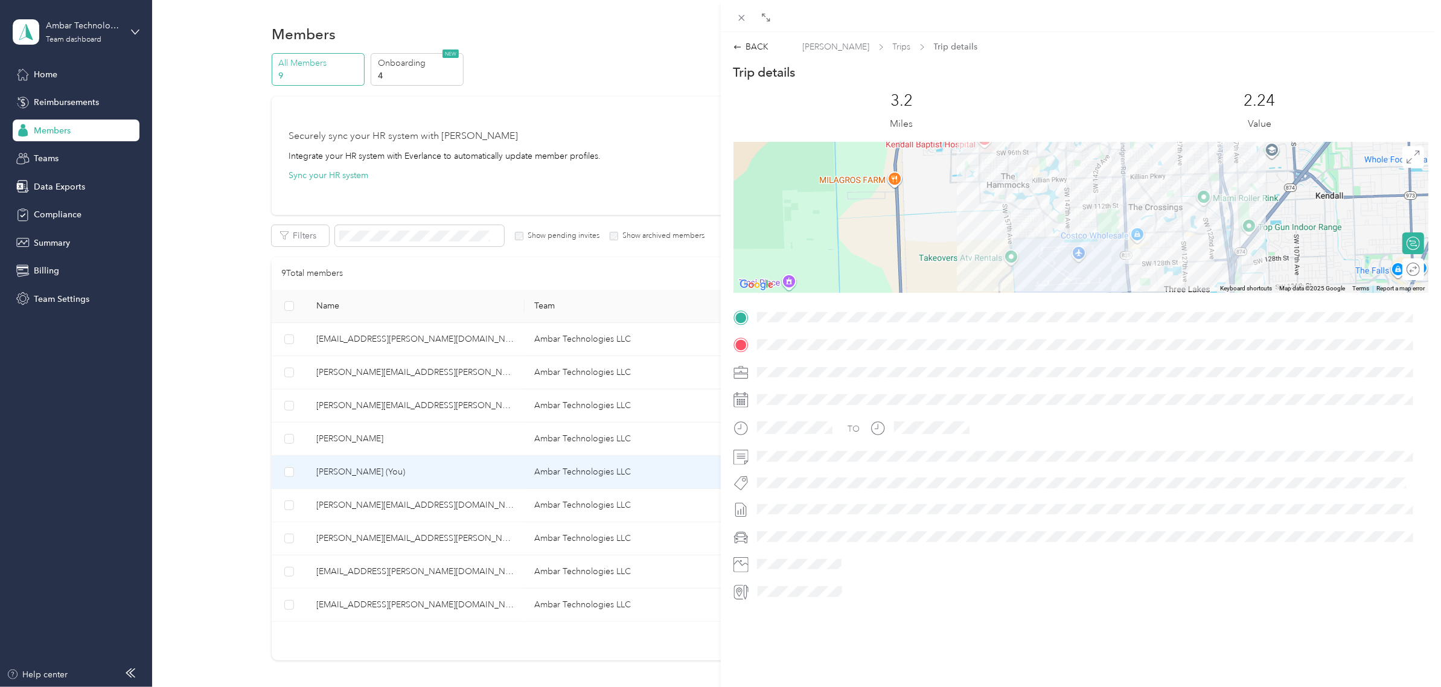
click at [48, 156] on div "BACK [PERSON_NAME] Trips Trip details Trip details This trip cannot be edited b…" at bounding box center [720, 343] width 1441 height 687
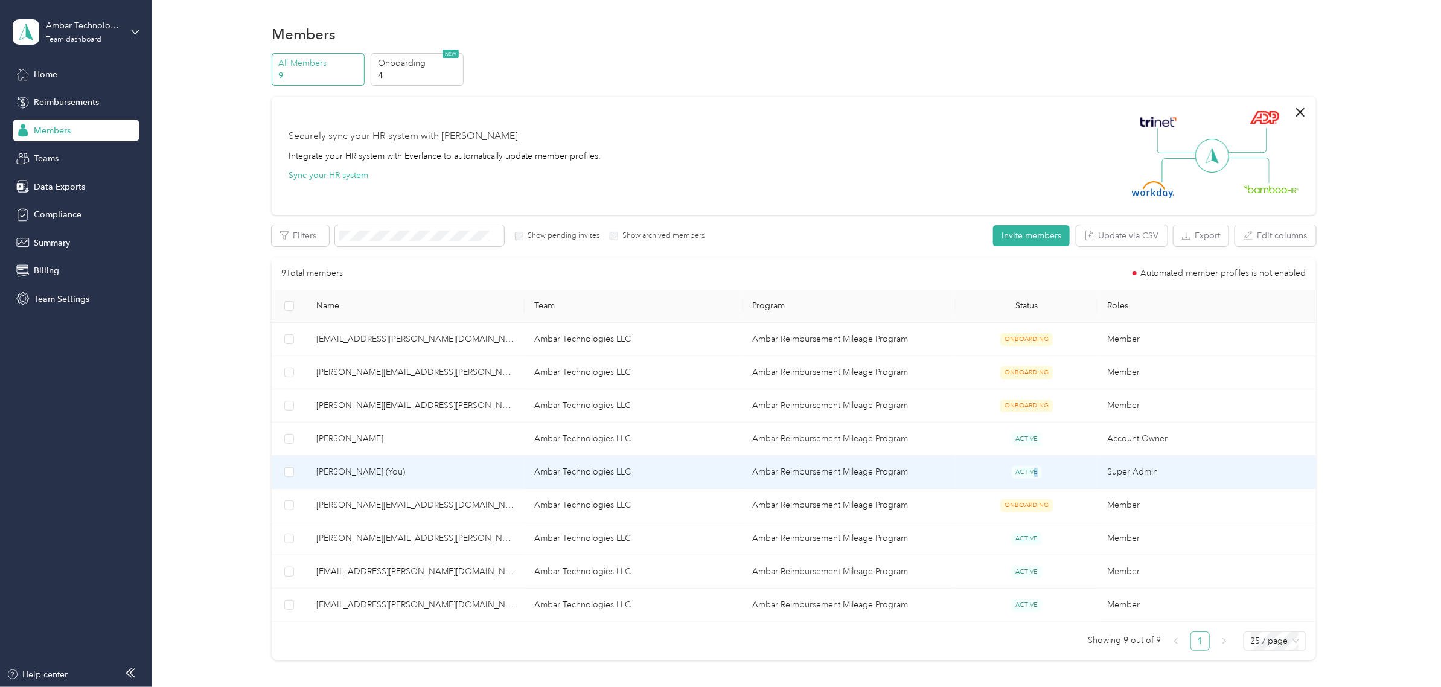
click at [1031, 475] on span "ACTIVE" at bounding box center [1027, 472] width 30 height 13
click at [575, 472] on td "Ambar Technologies LLC" at bounding box center [634, 472] width 218 height 33
